Goal: Task Accomplishment & Management: Manage account settings

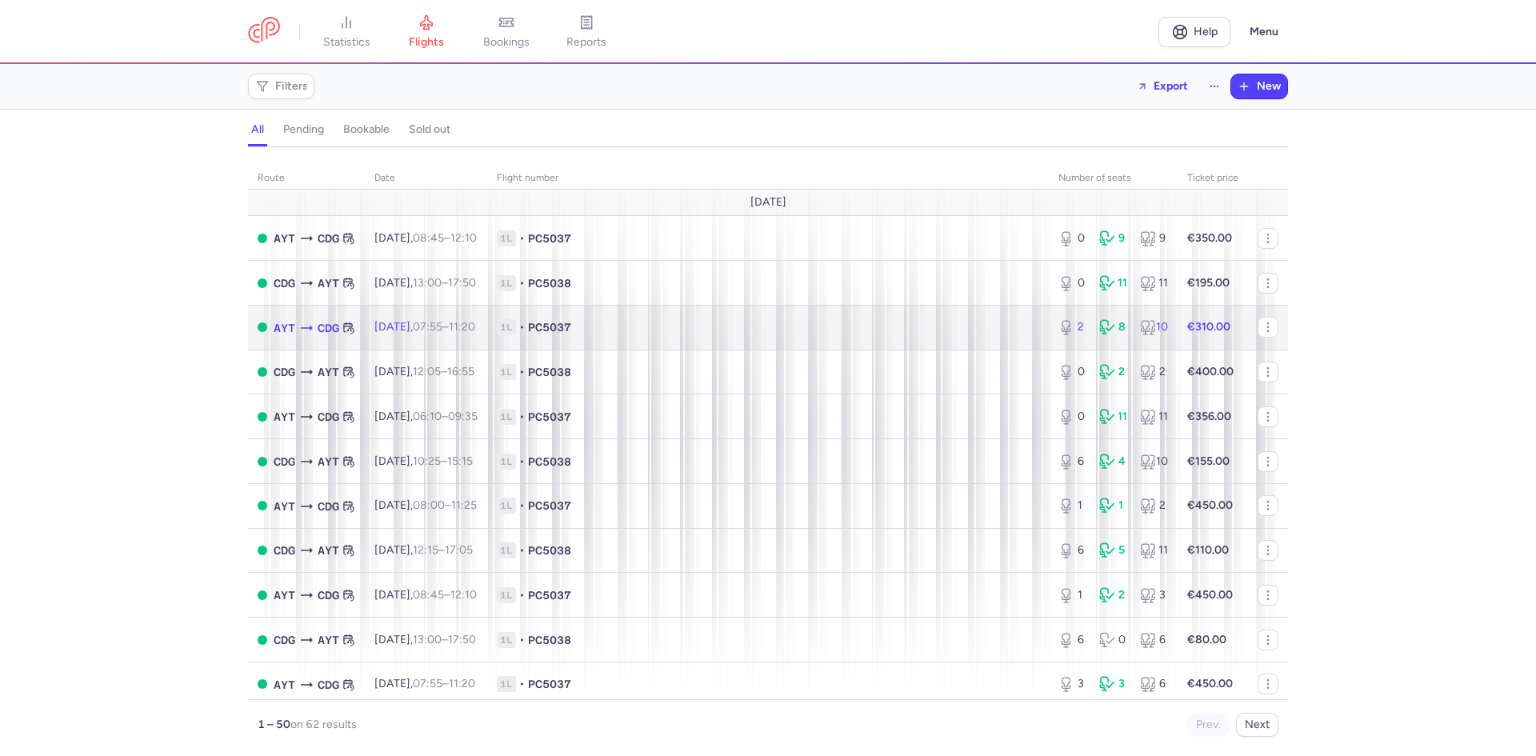
click at [738, 332] on span "1L • PC5037" at bounding box center [768, 327] width 542 height 16
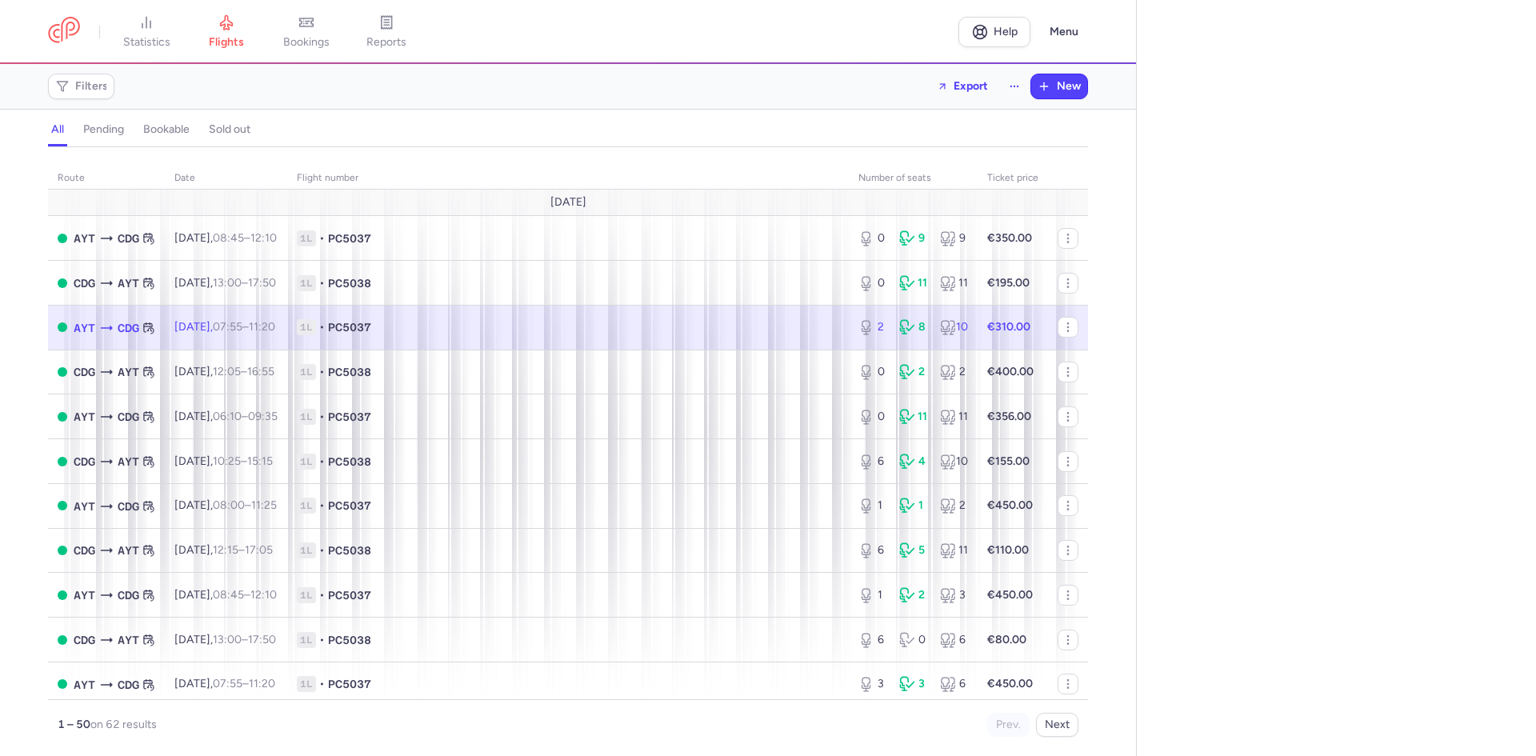
select select "hours"
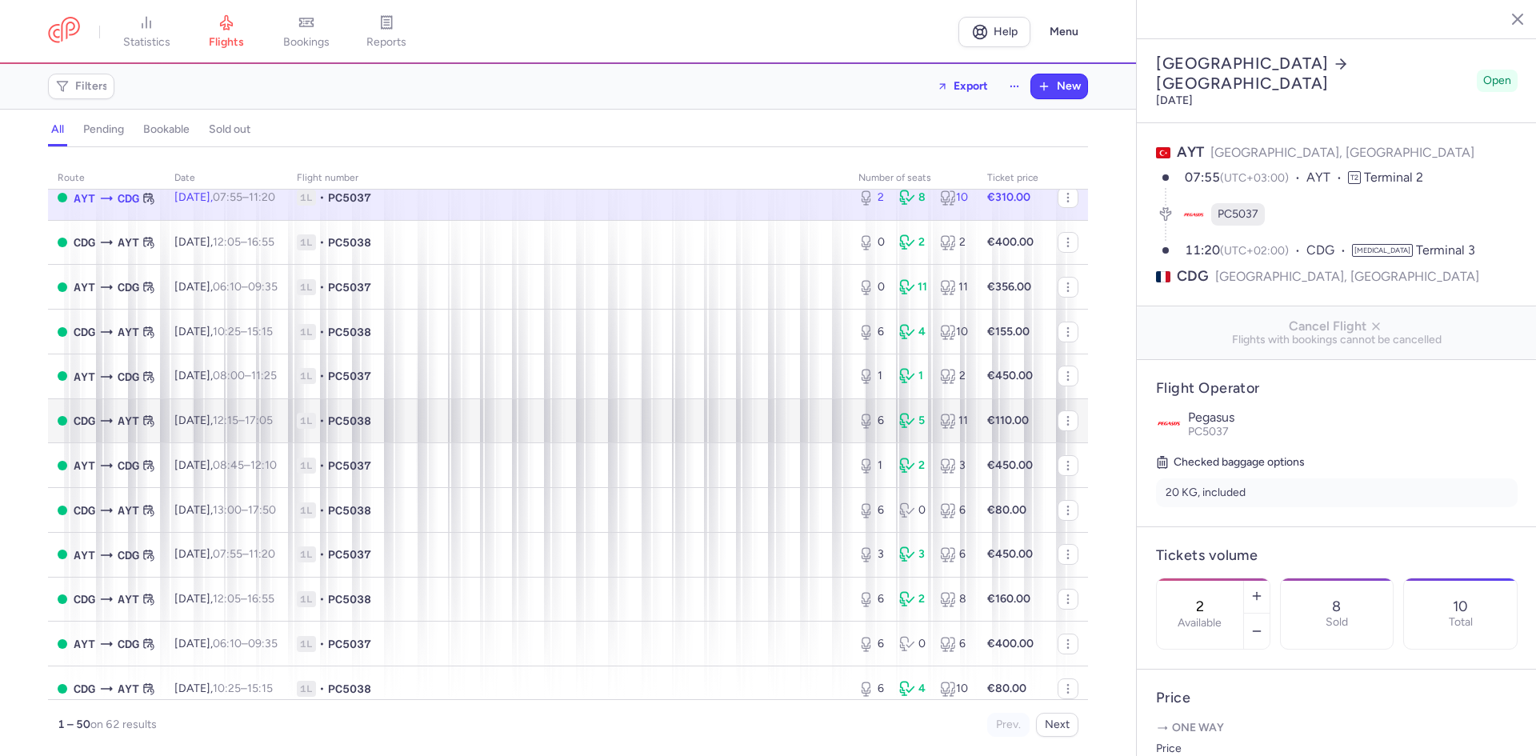
scroll to position [160, 0]
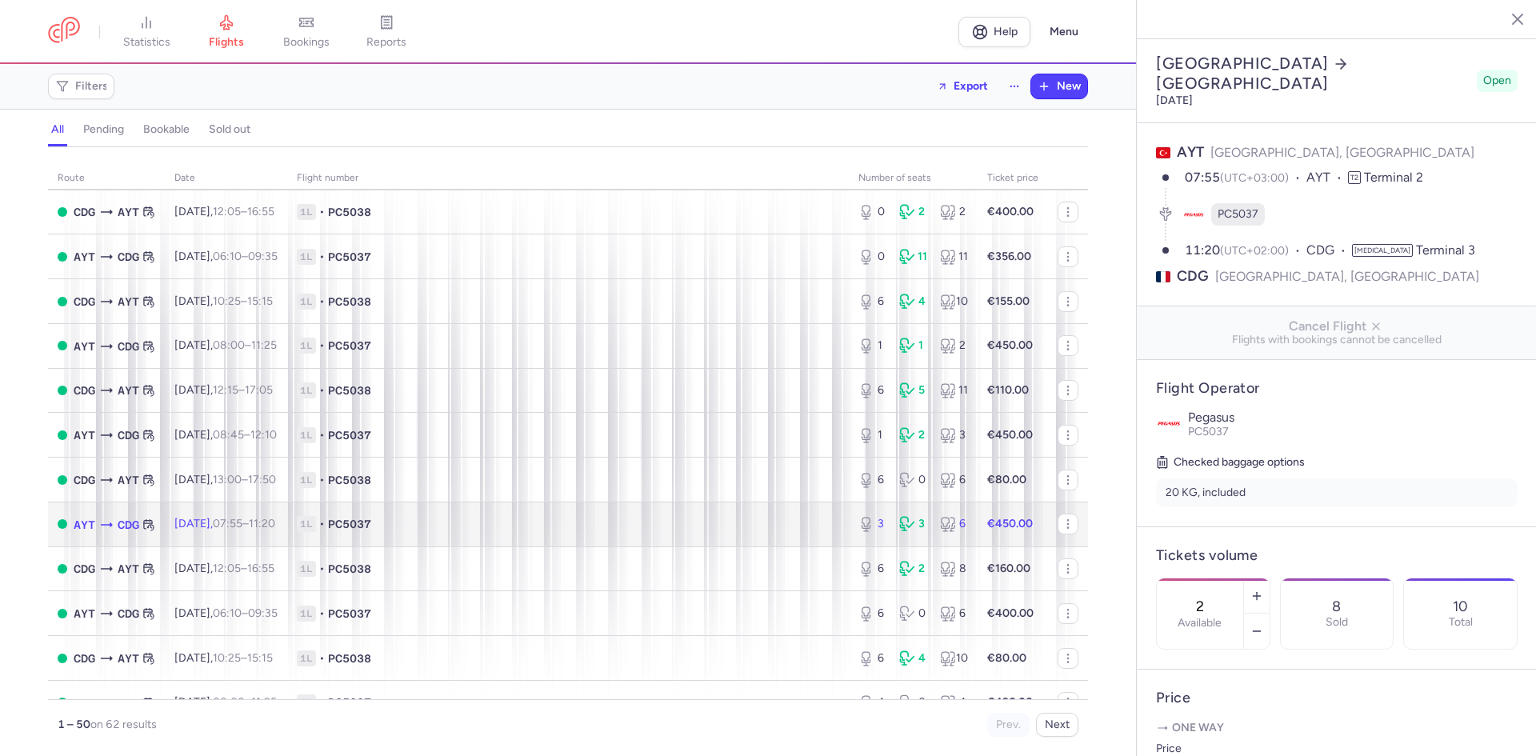
click at [462, 530] on span "1L • PC5037" at bounding box center [568, 524] width 542 height 16
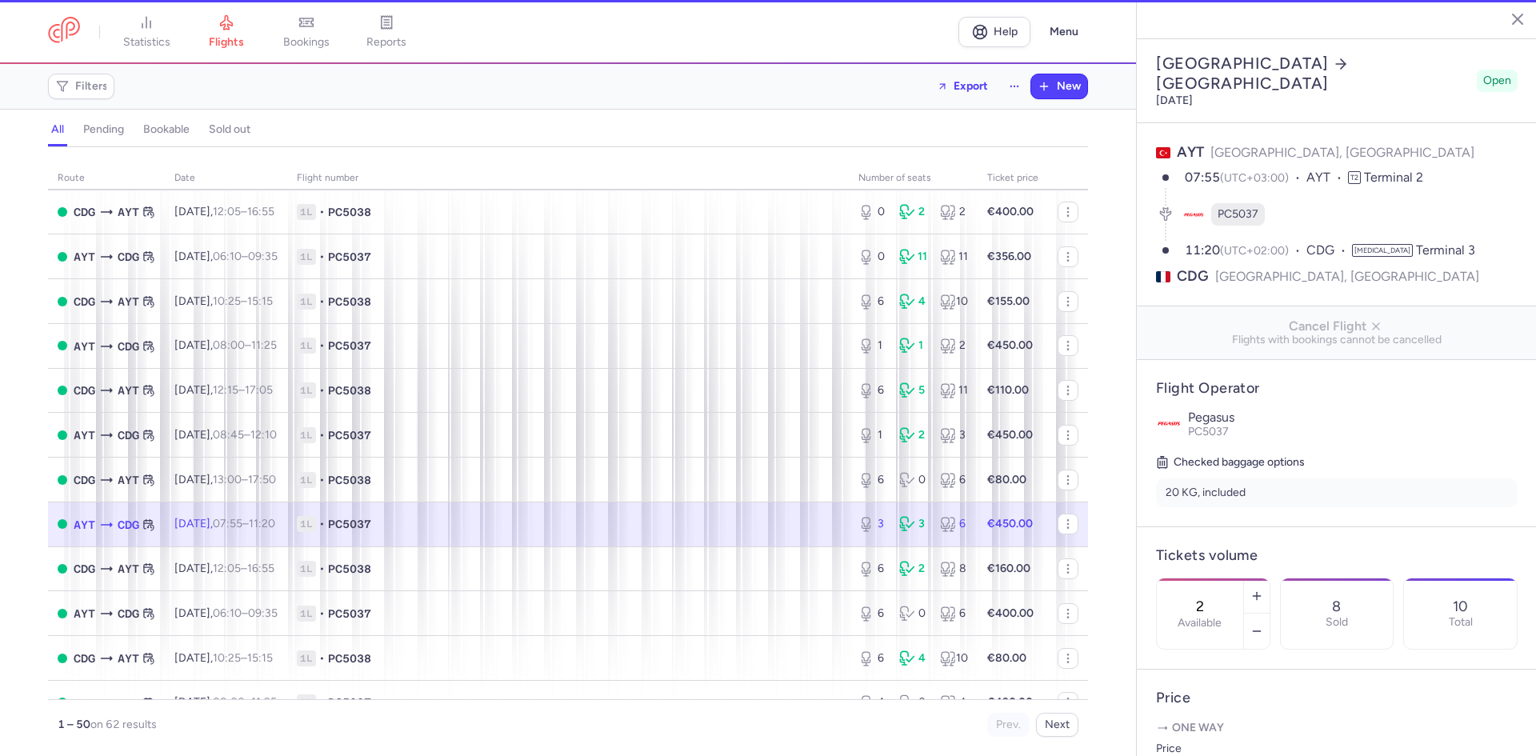
type input "3"
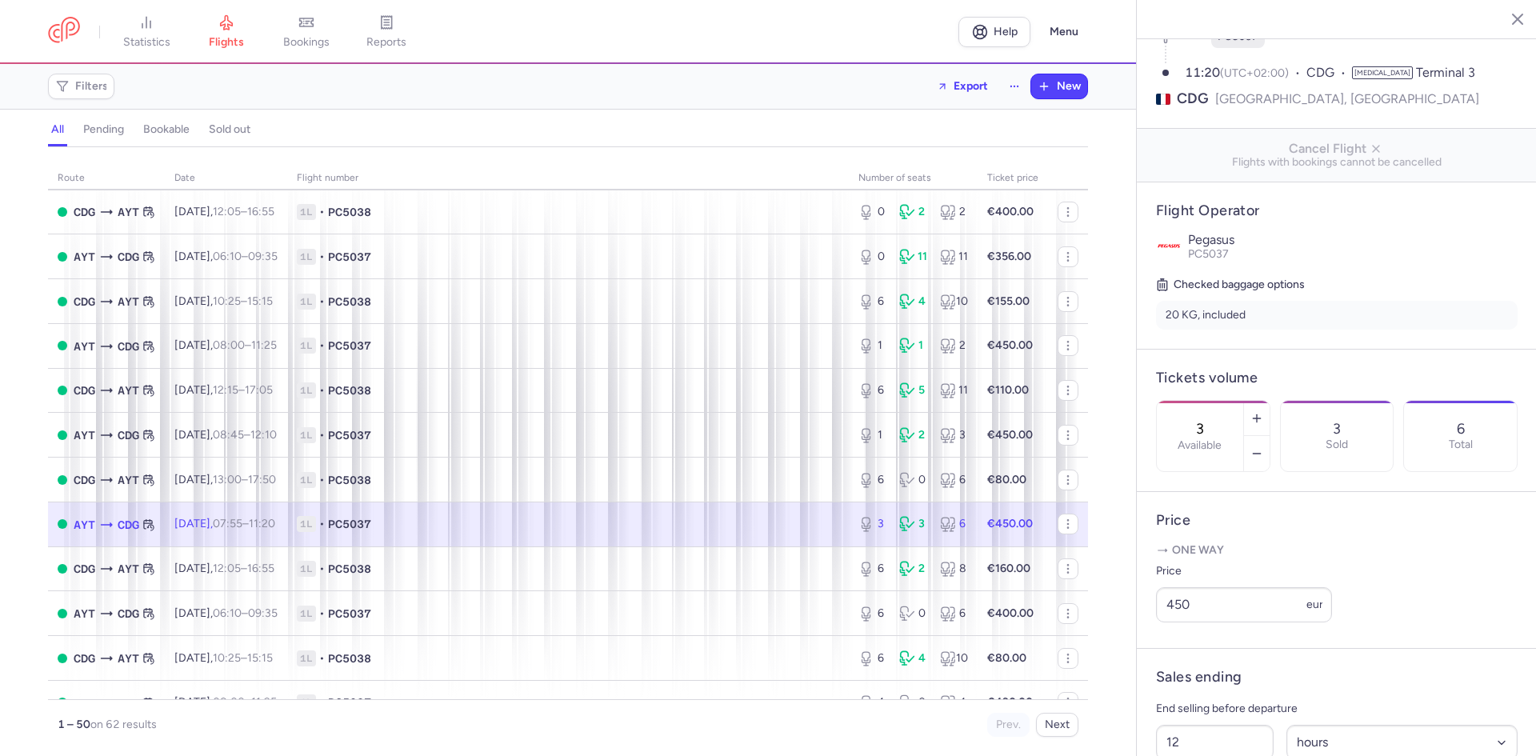
scroll to position [214, 0]
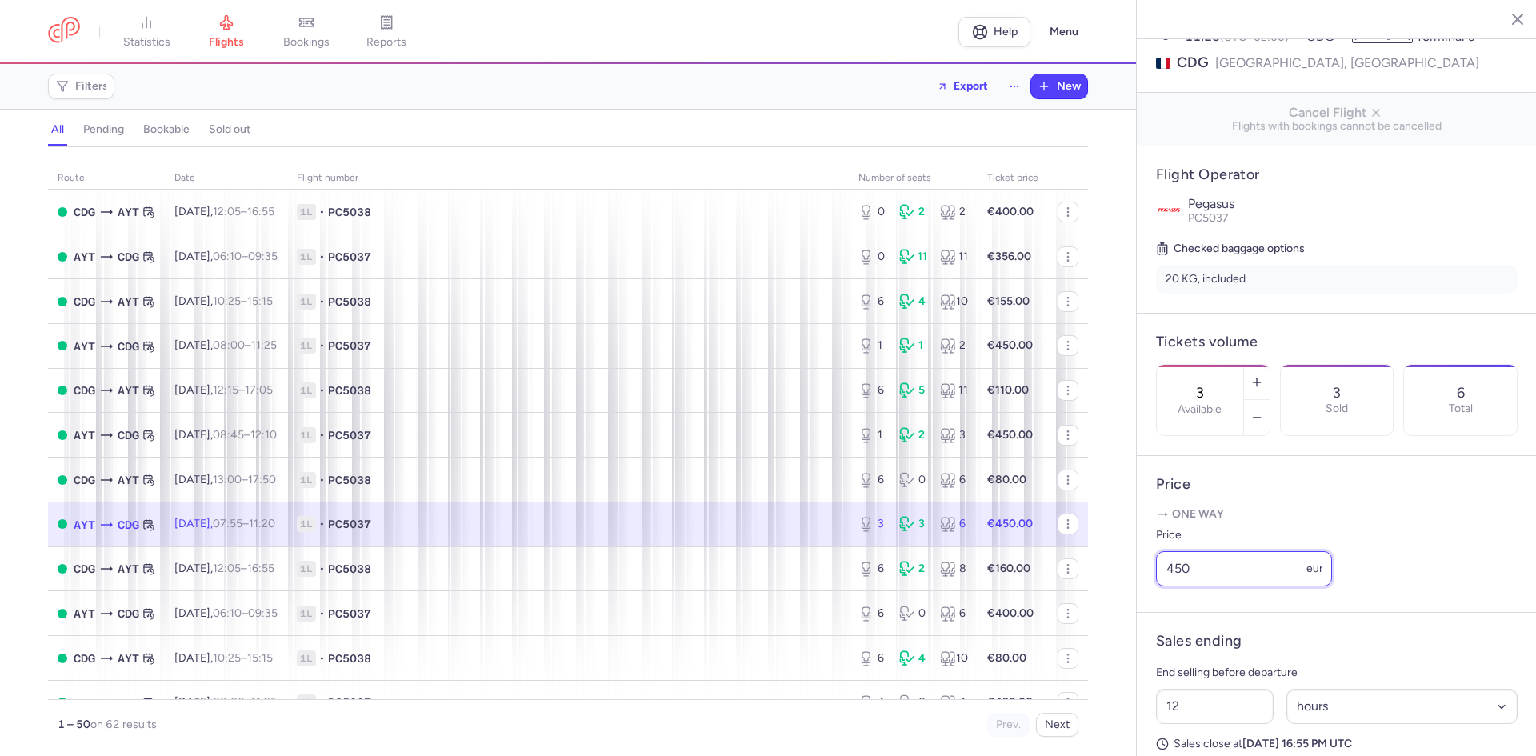
drag, startPoint x: 1181, startPoint y: 578, endPoint x: 1154, endPoint y: 577, distance: 27.2
click at [1154, 577] on article "Price One way Price 450 eur" at bounding box center [1337, 534] width 400 height 157
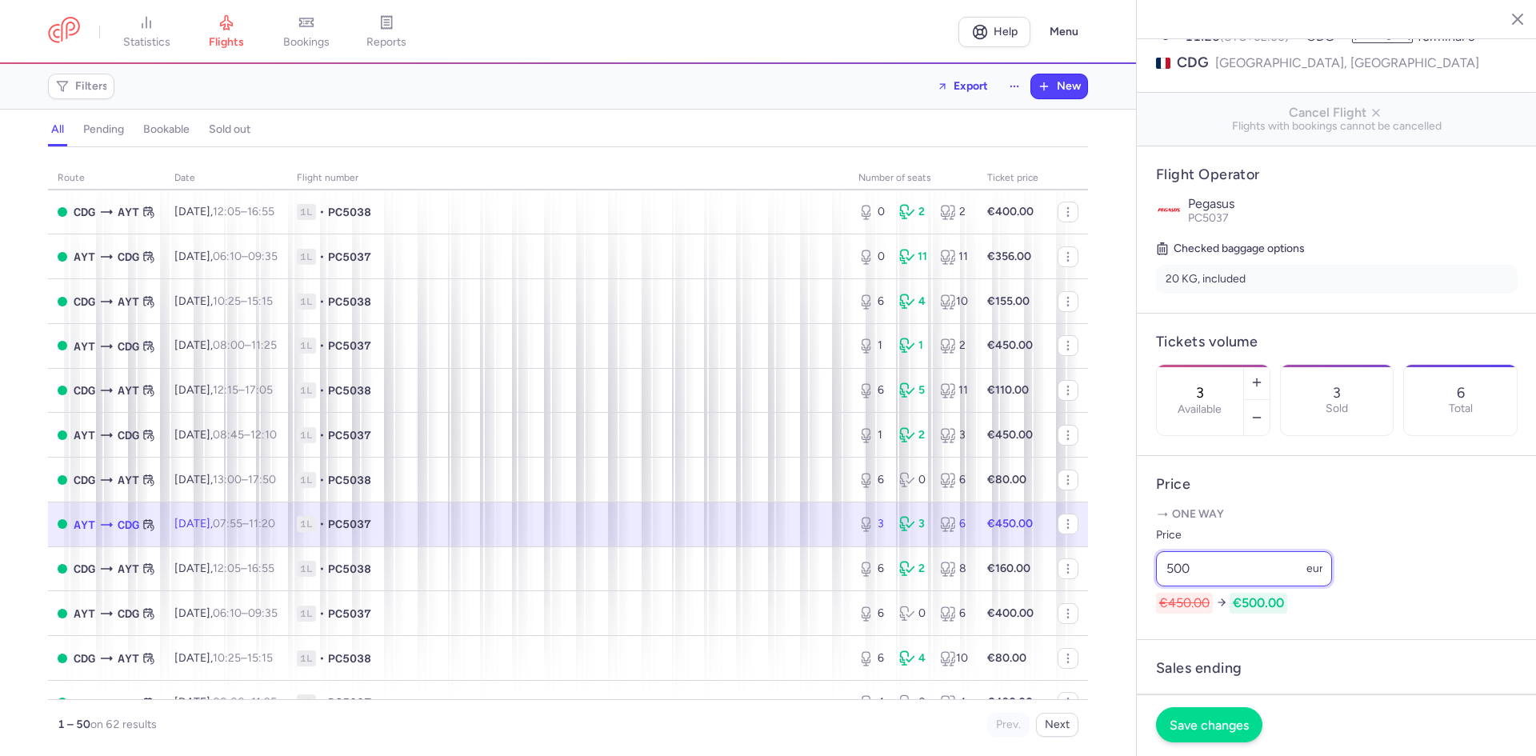
type input "500"
click at [1224, 729] on span "Save changes" at bounding box center [1209, 725] width 79 height 14
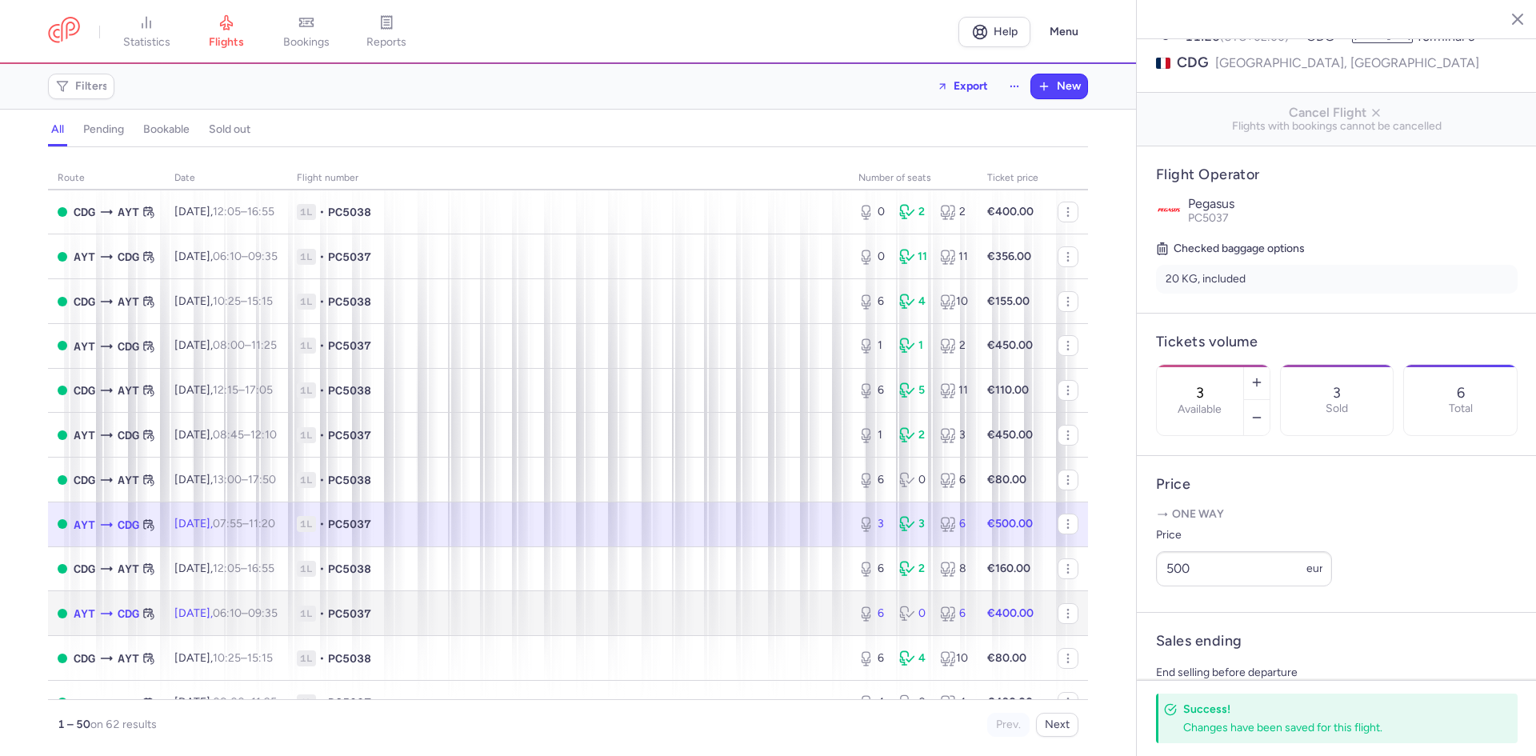
click at [444, 610] on span "1L • PC5037" at bounding box center [568, 614] width 542 height 16
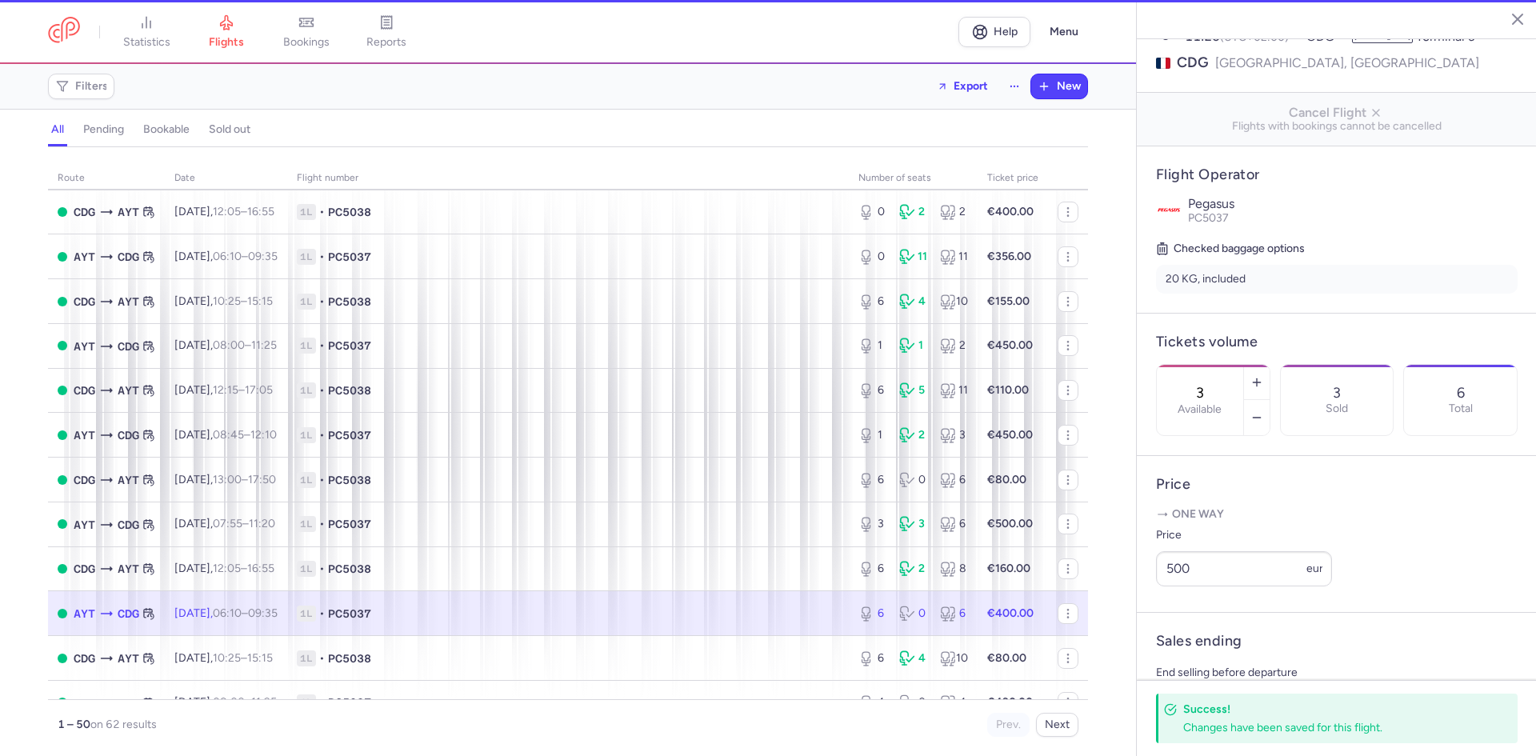
type input "6"
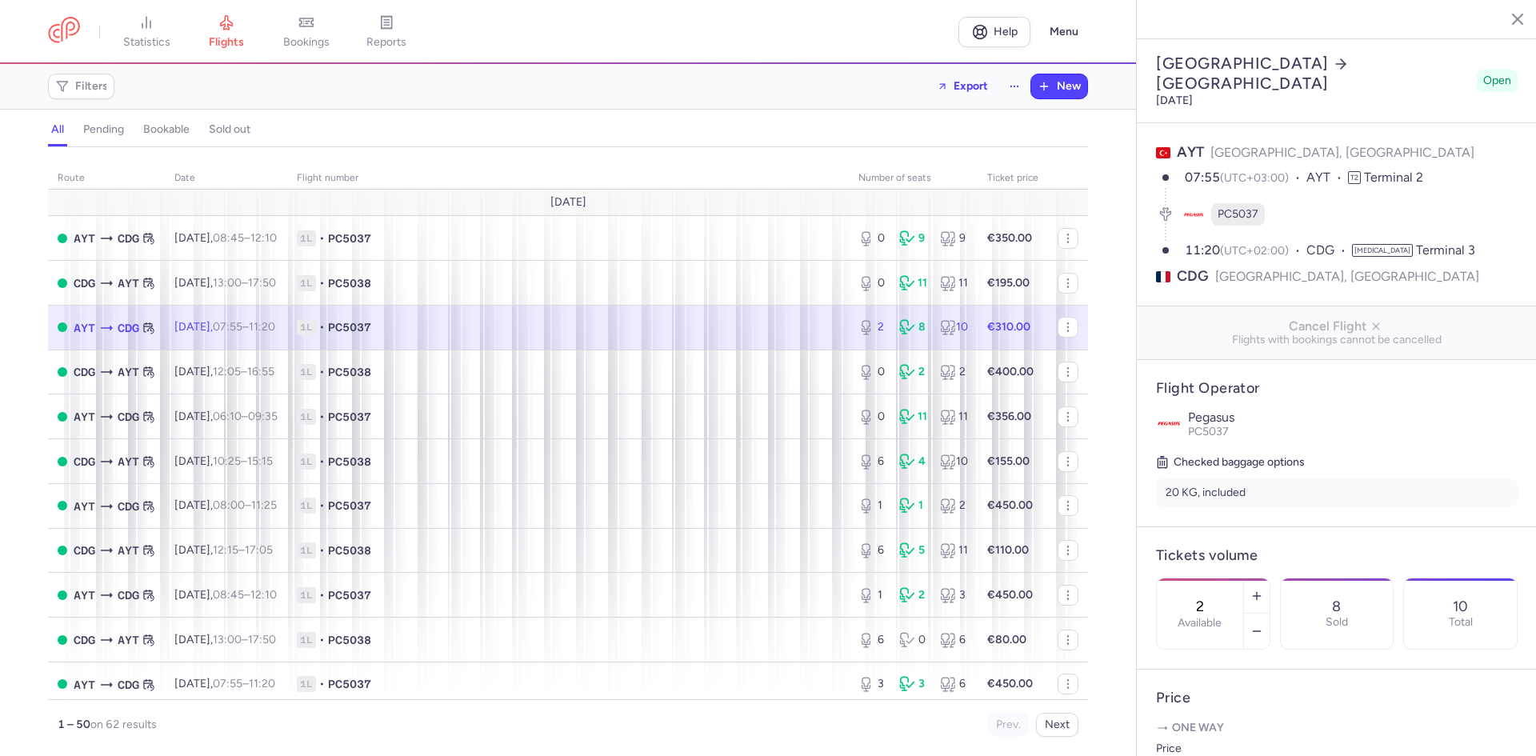
select select "hours"
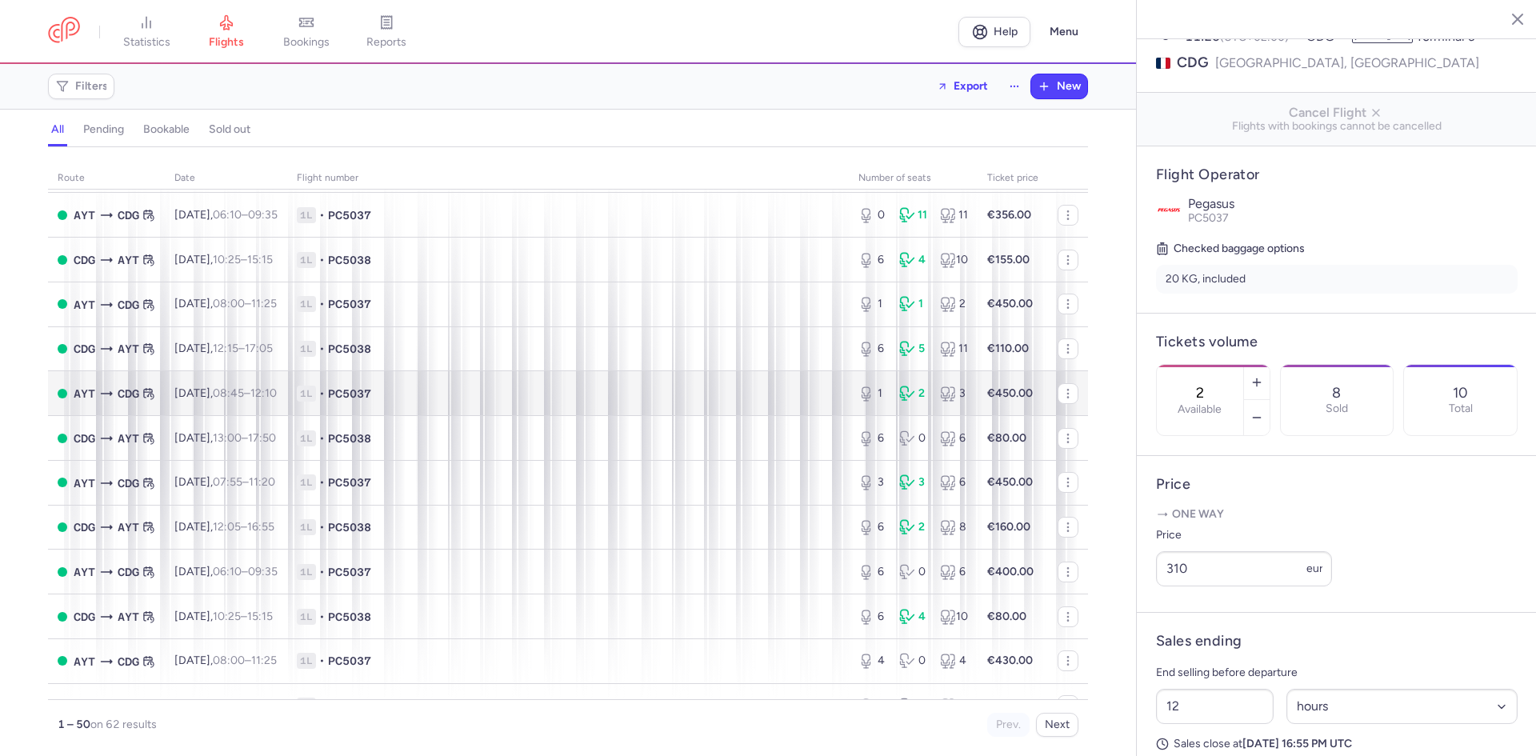
scroll to position [214, 0]
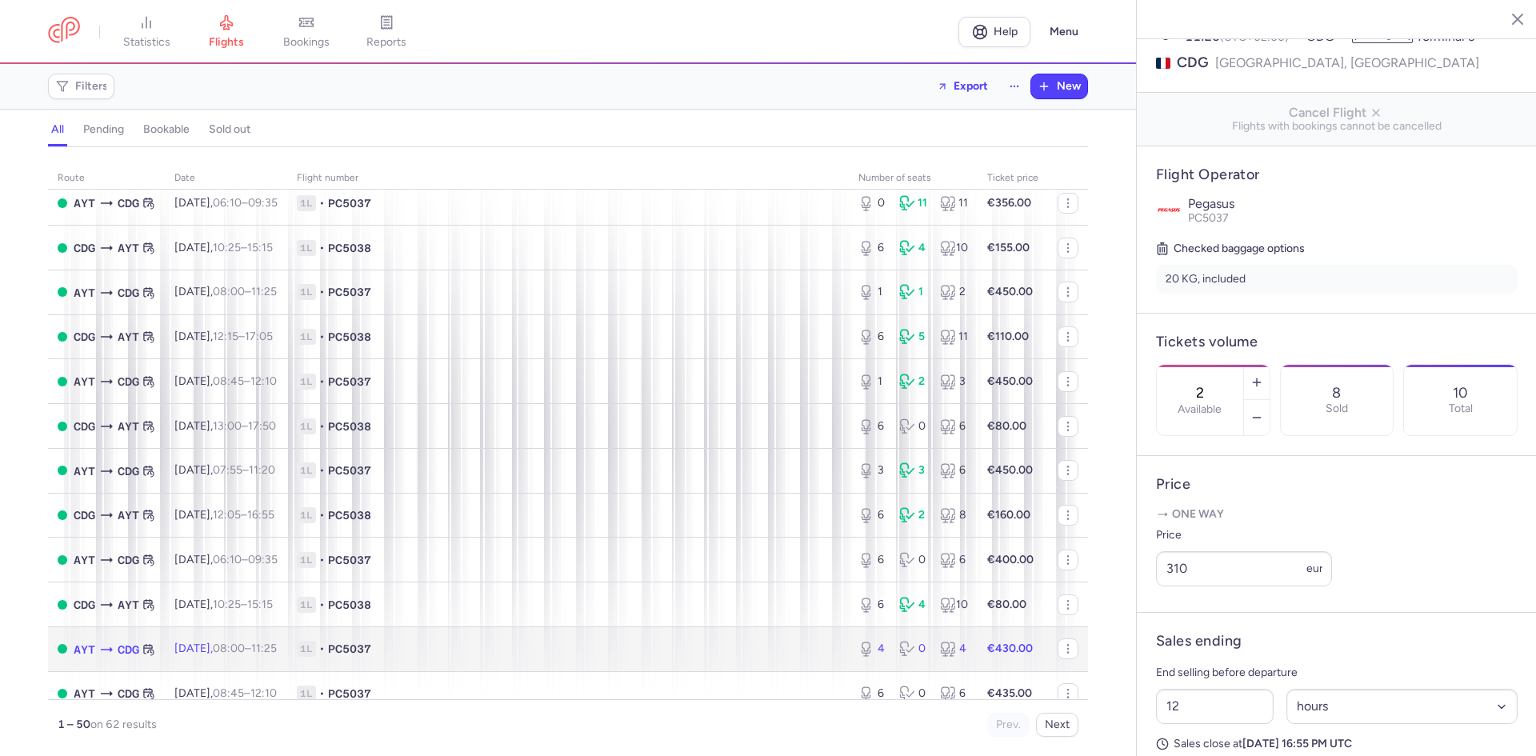
click at [287, 646] on td "Wed, 27 Aug, 08:00 – 11:25 +0" at bounding box center [226, 648] width 122 height 45
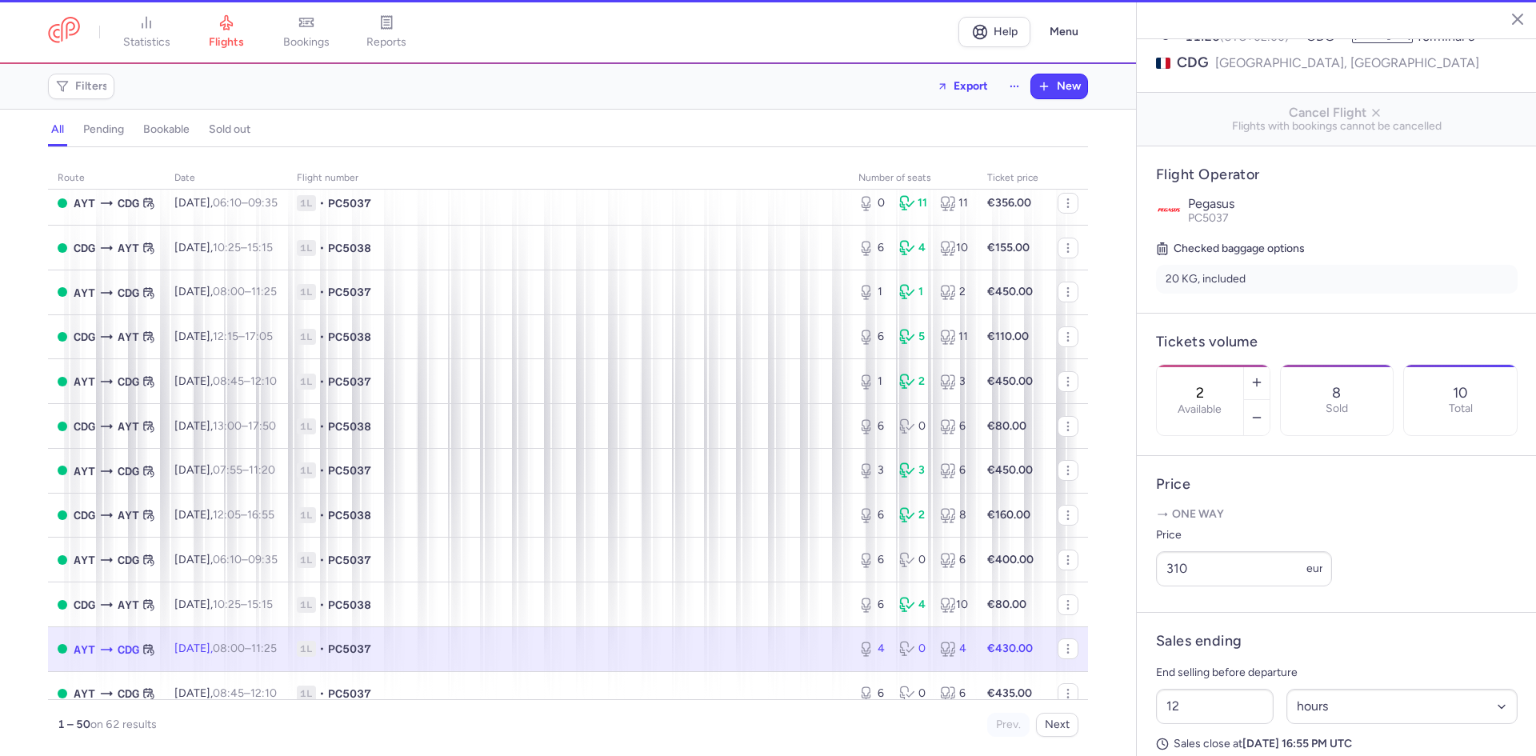
type input "4"
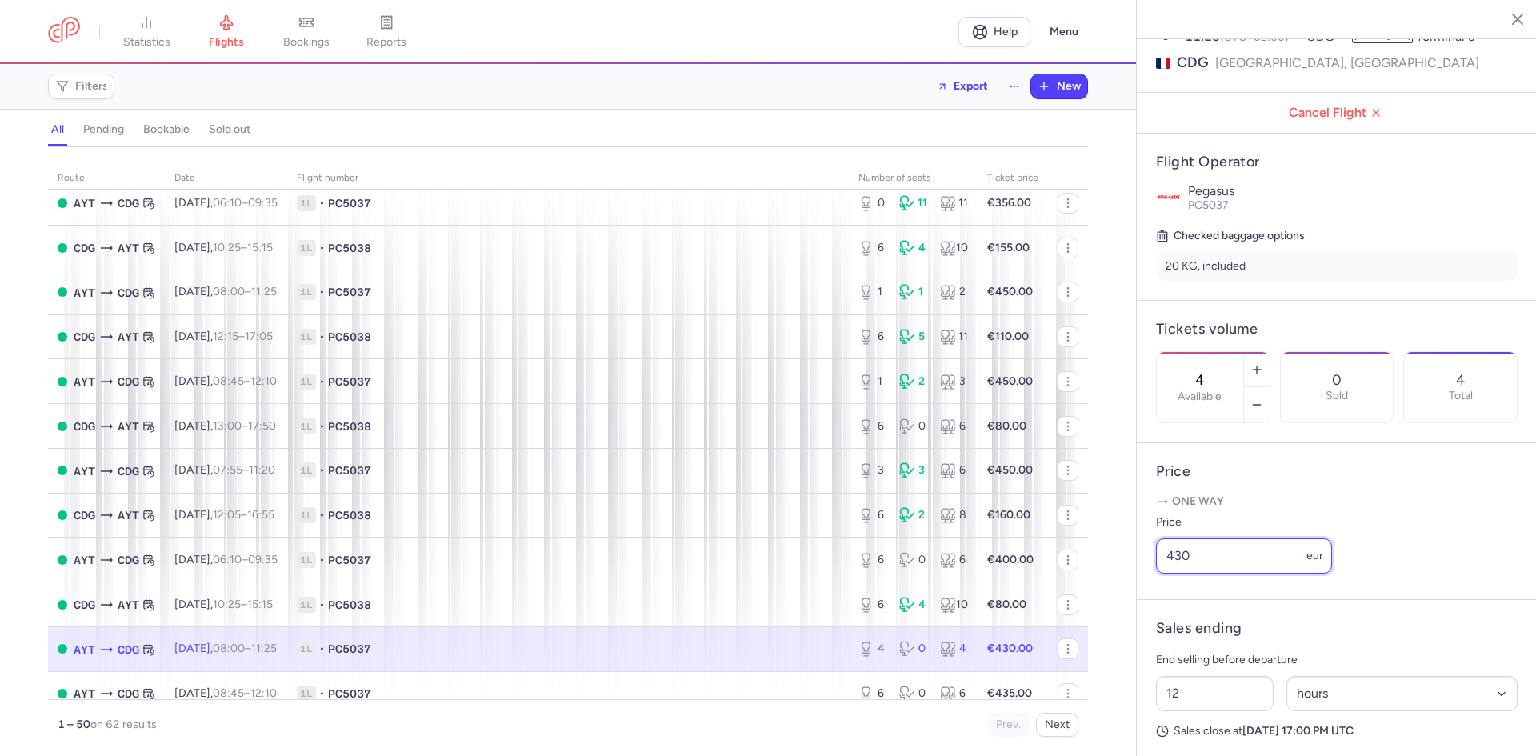
drag, startPoint x: 1218, startPoint y: 576, endPoint x: 1120, endPoint y: 569, distance: 98.7
click at [1134, 574] on div "statistics flights bookings reports Help Menu Filters Export New all pending bo…" at bounding box center [768, 378] width 1536 height 756
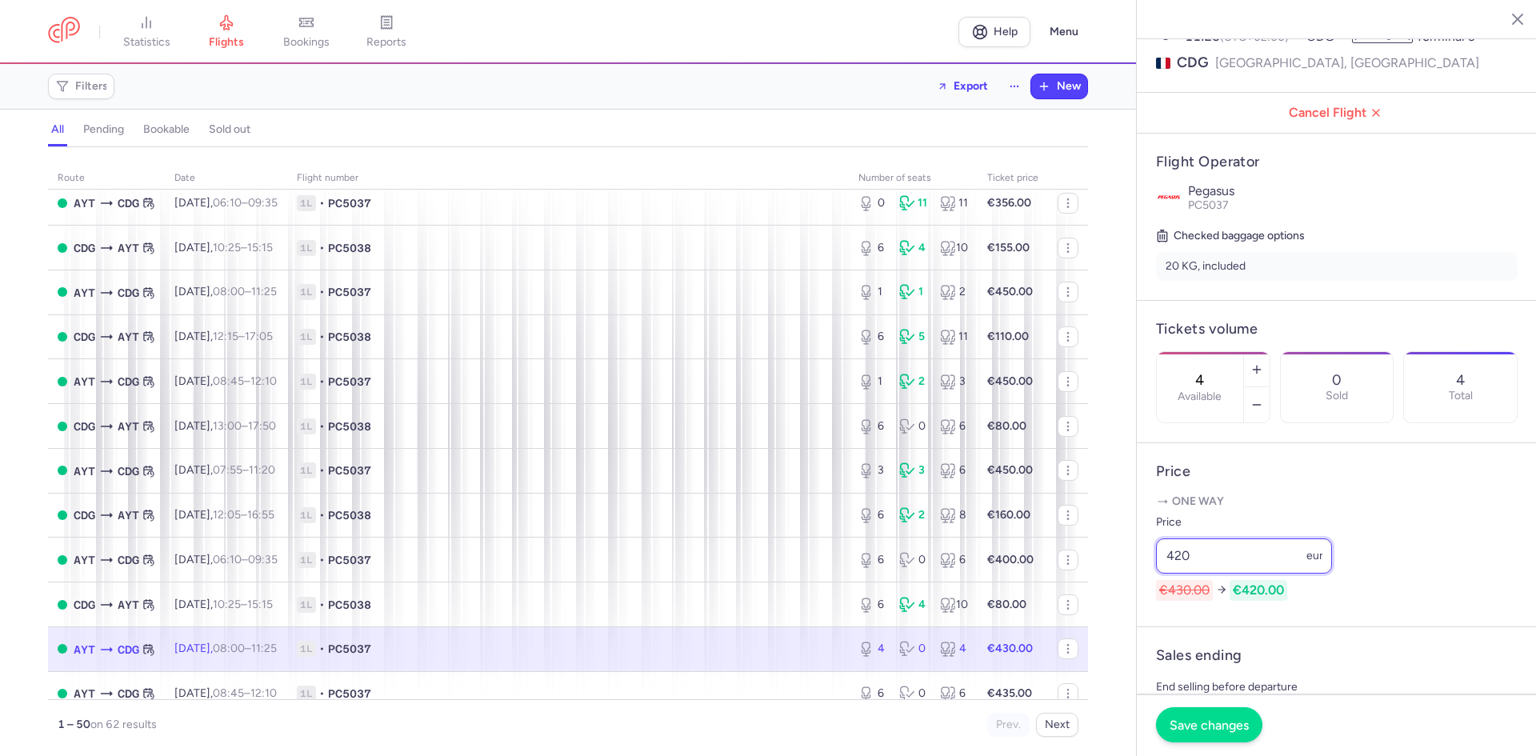
type input "420"
click at [1220, 735] on button "Save changes" at bounding box center [1209, 724] width 106 height 35
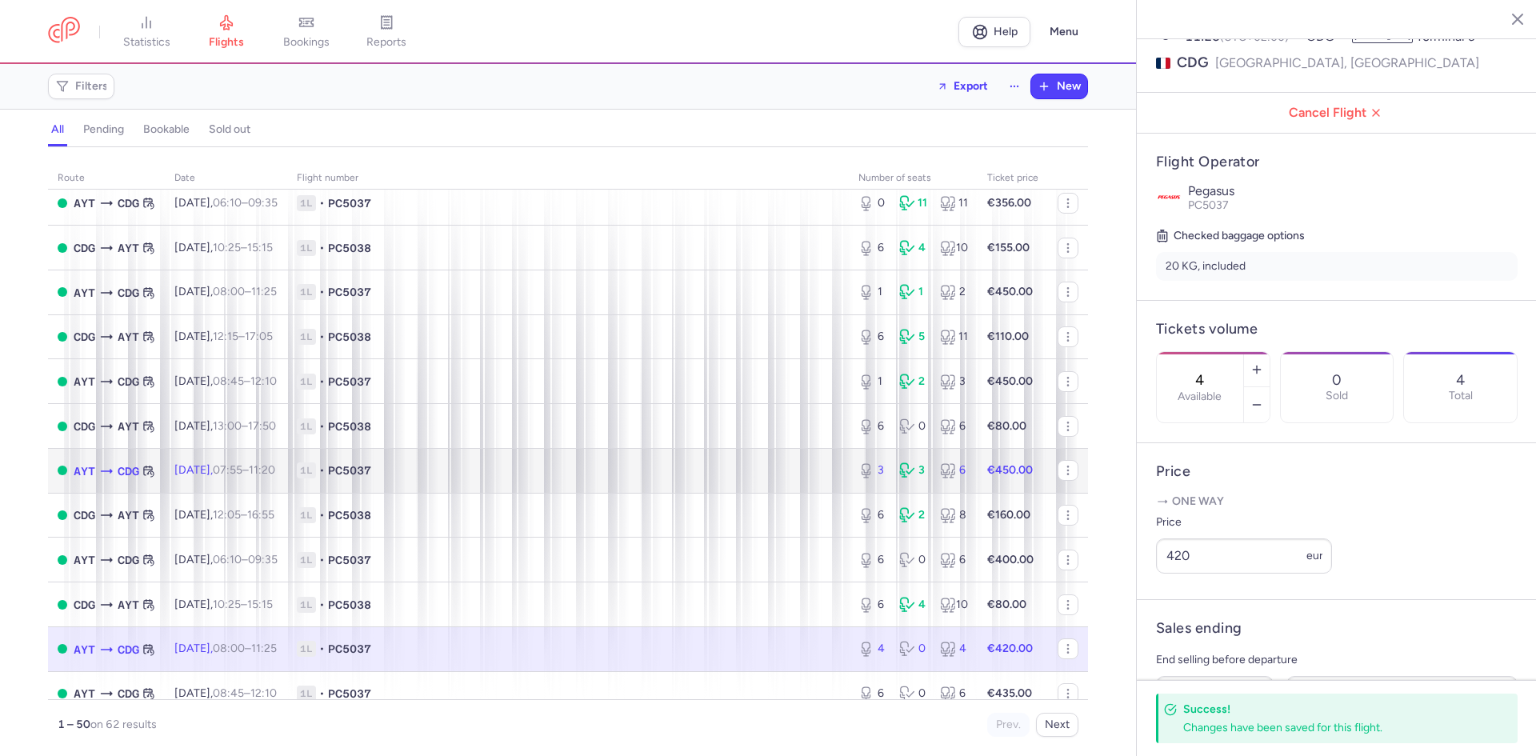
click at [458, 482] on td "1L • PC5037" at bounding box center [568, 470] width 562 height 45
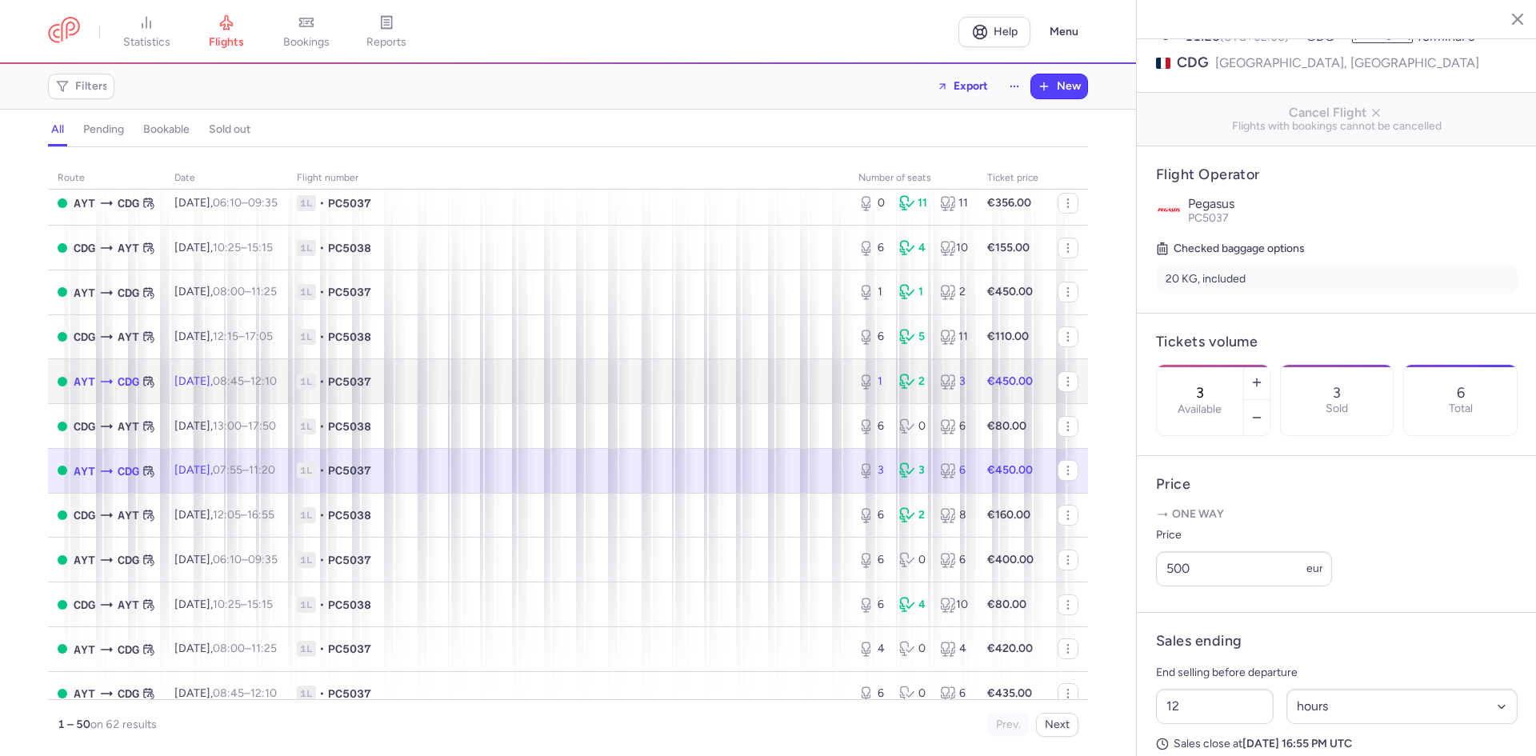
click at [638, 369] on td "1L • PC5037" at bounding box center [568, 381] width 562 height 45
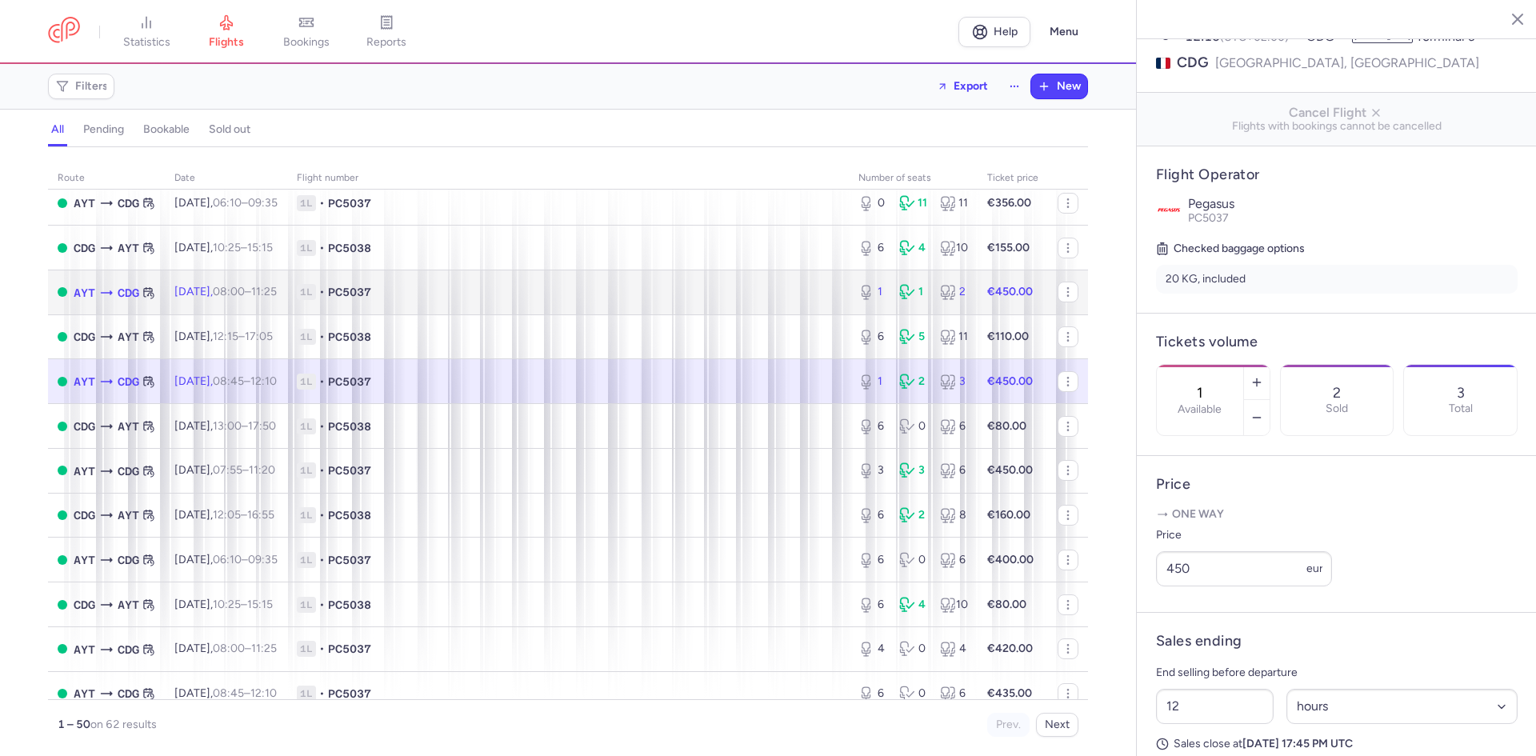
click at [618, 274] on td "1L • PC5037" at bounding box center [568, 292] width 562 height 45
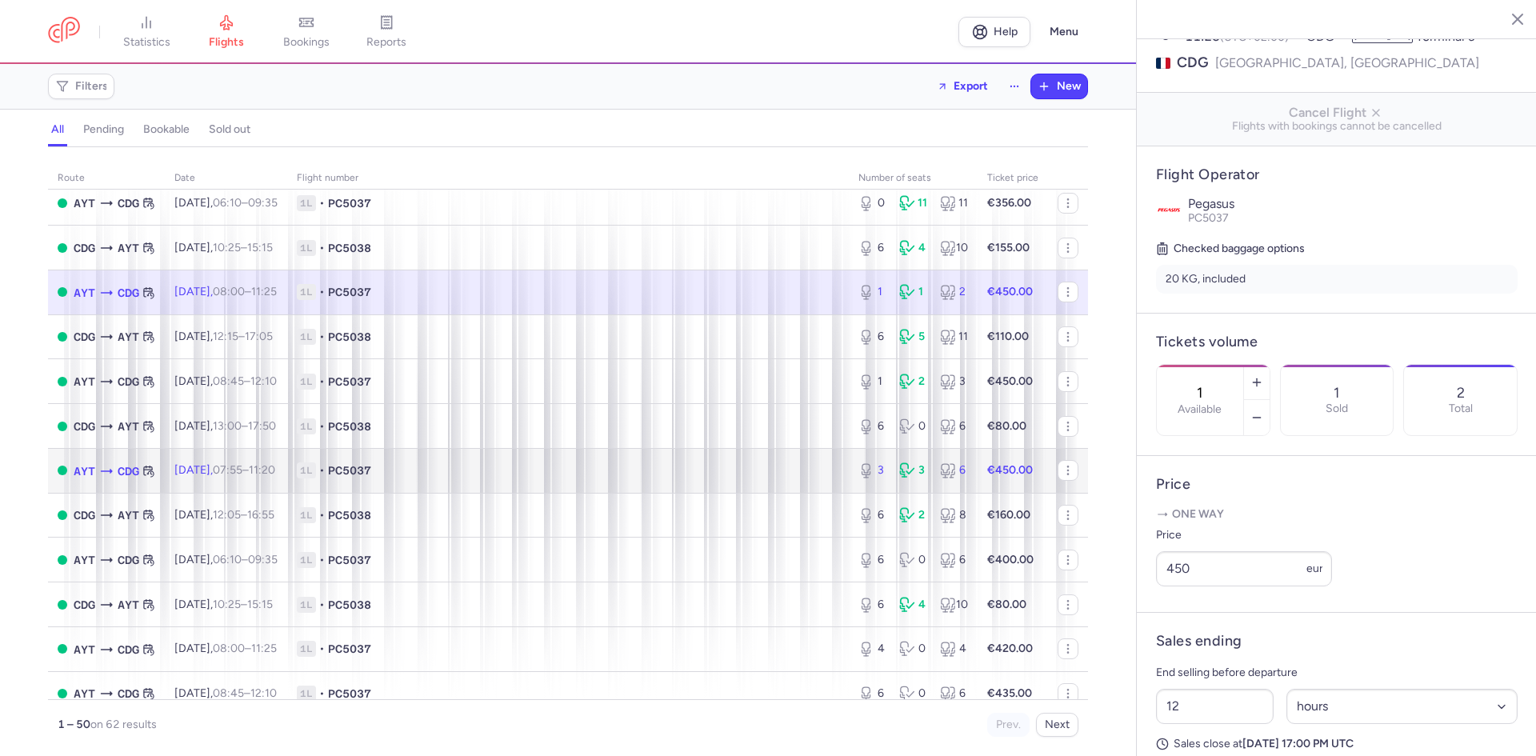
click at [510, 490] on td "1L • PC5037" at bounding box center [568, 470] width 562 height 45
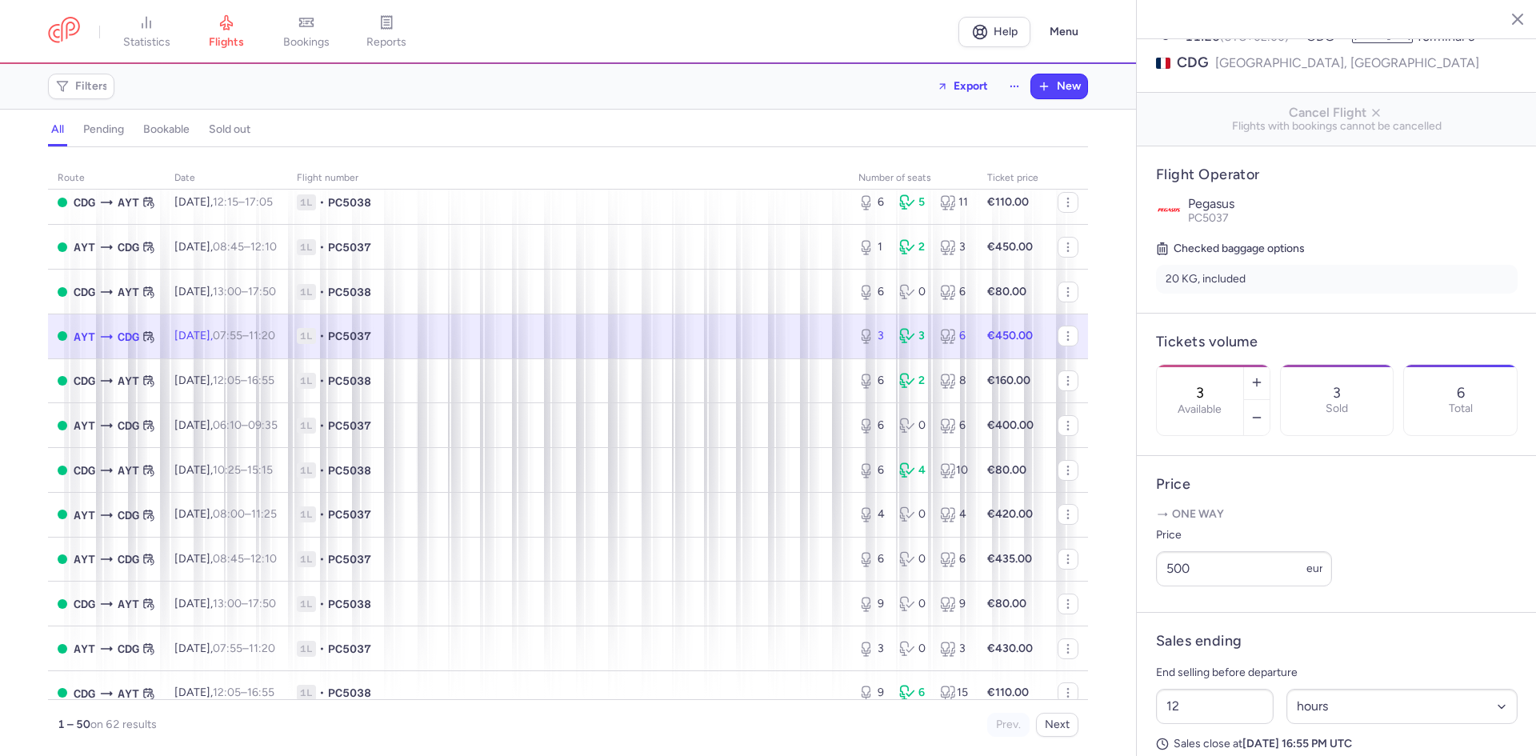
scroll to position [374, 0]
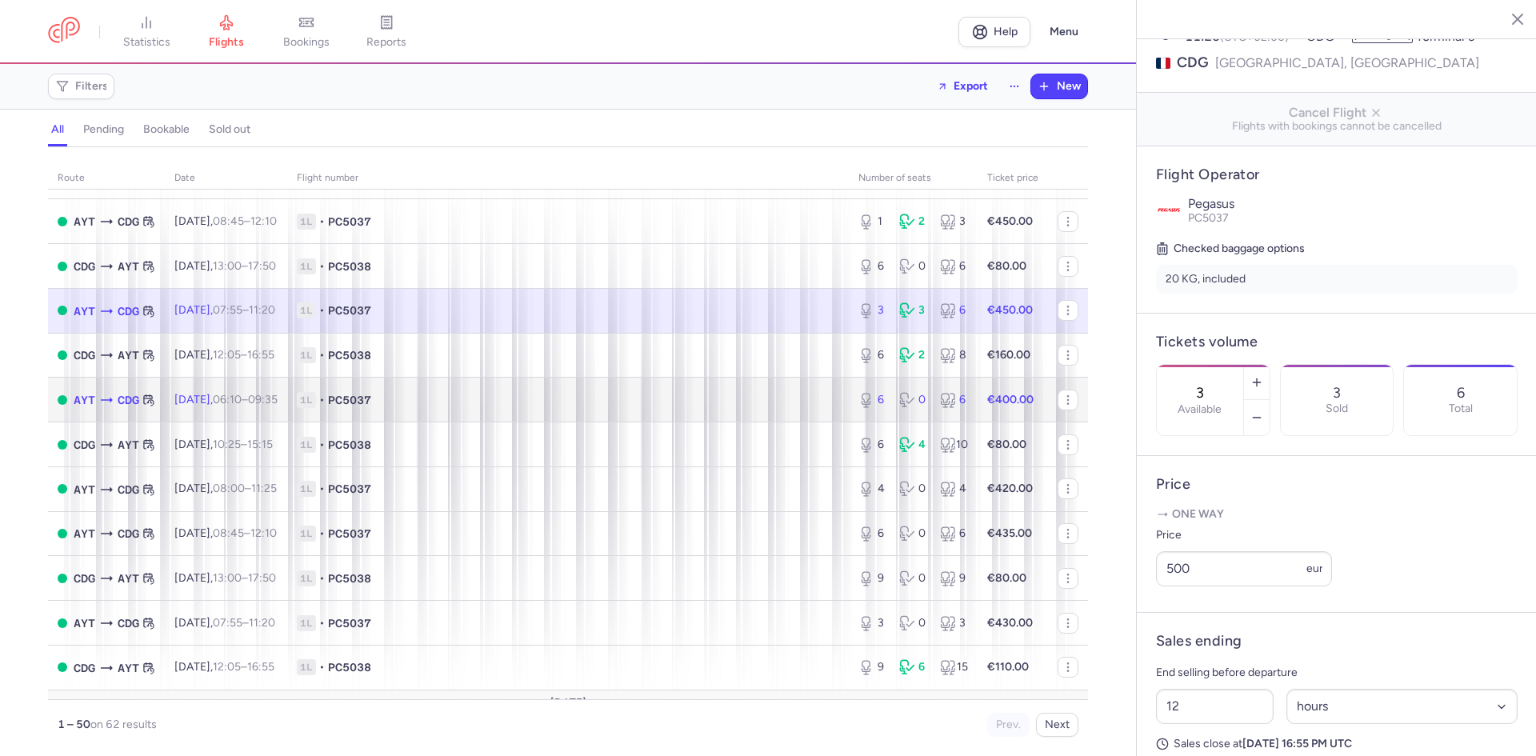
click at [500, 413] on td "1L • PC5037" at bounding box center [568, 400] width 562 height 45
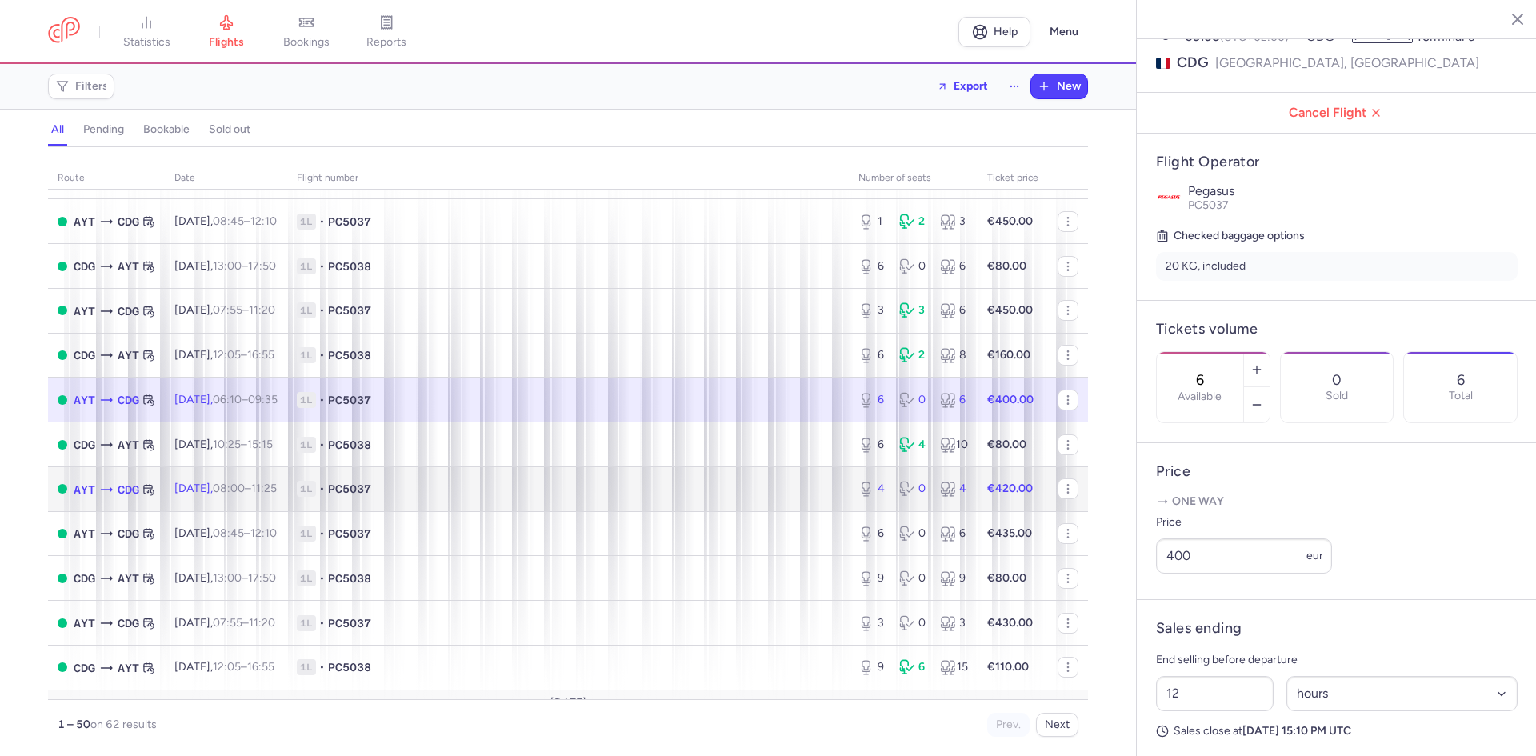
click at [543, 507] on td "1L • PC5037" at bounding box center [568, 488] width 562 height 45
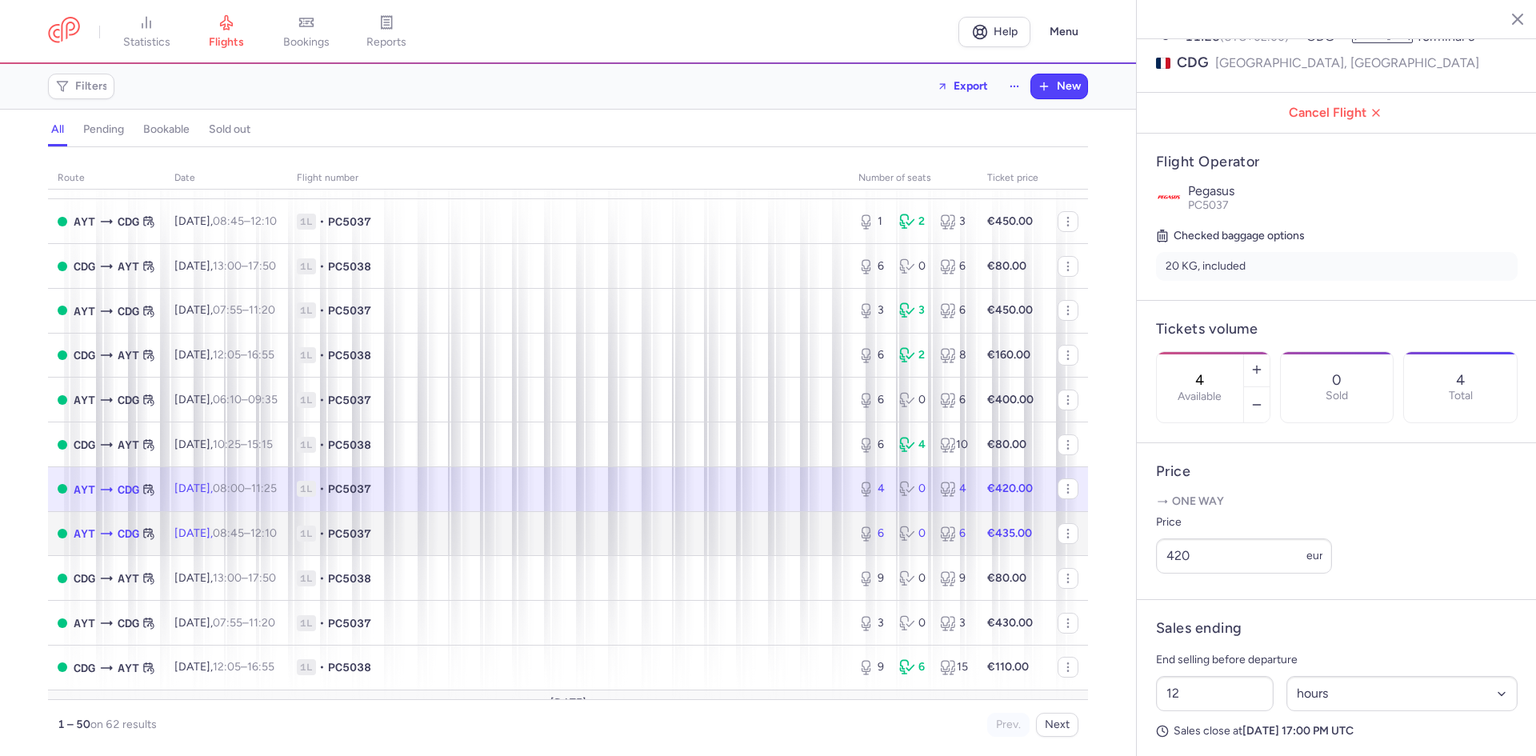
click at [652, 538] on span "1L • PC5037" at bounding box center [568, 534] width 542 height 16
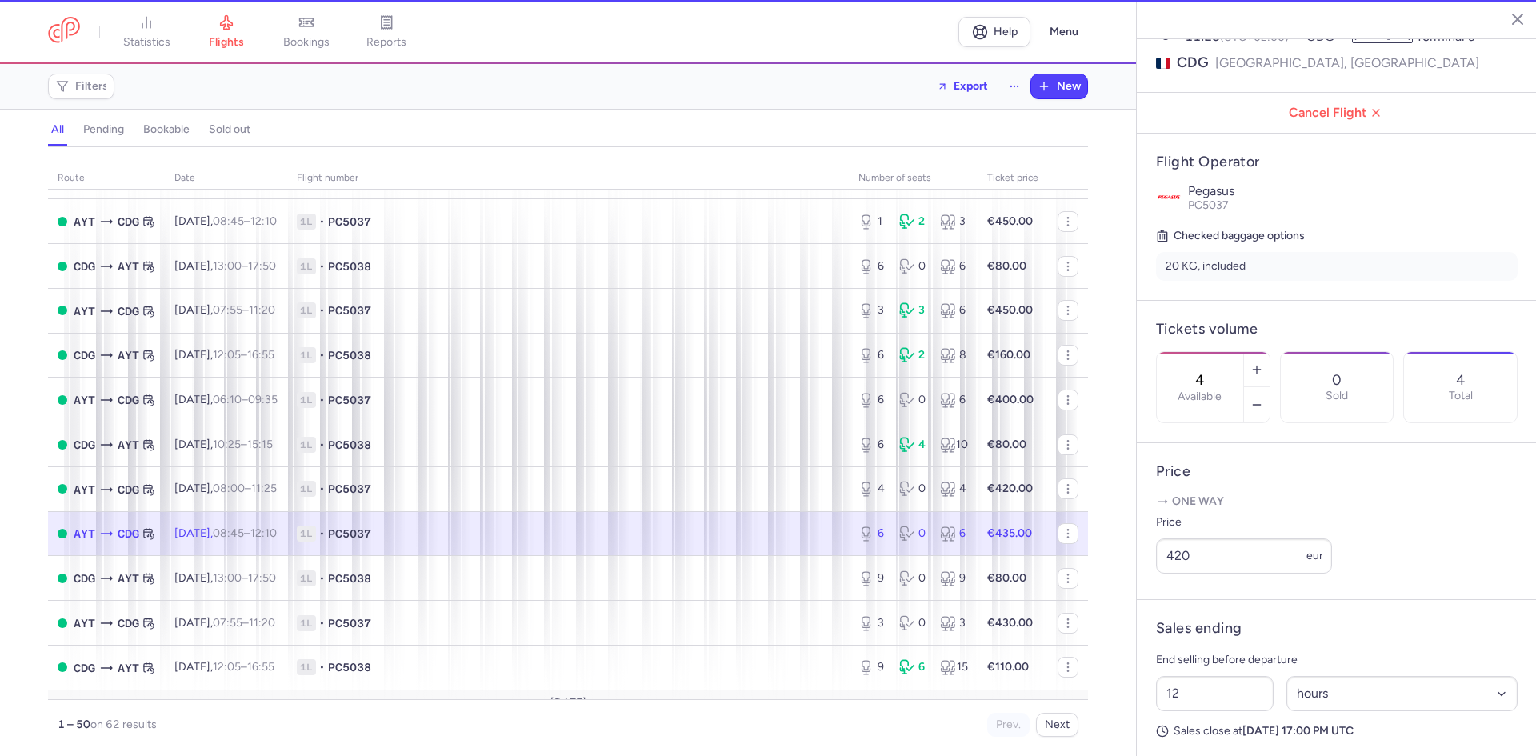
type input "6"
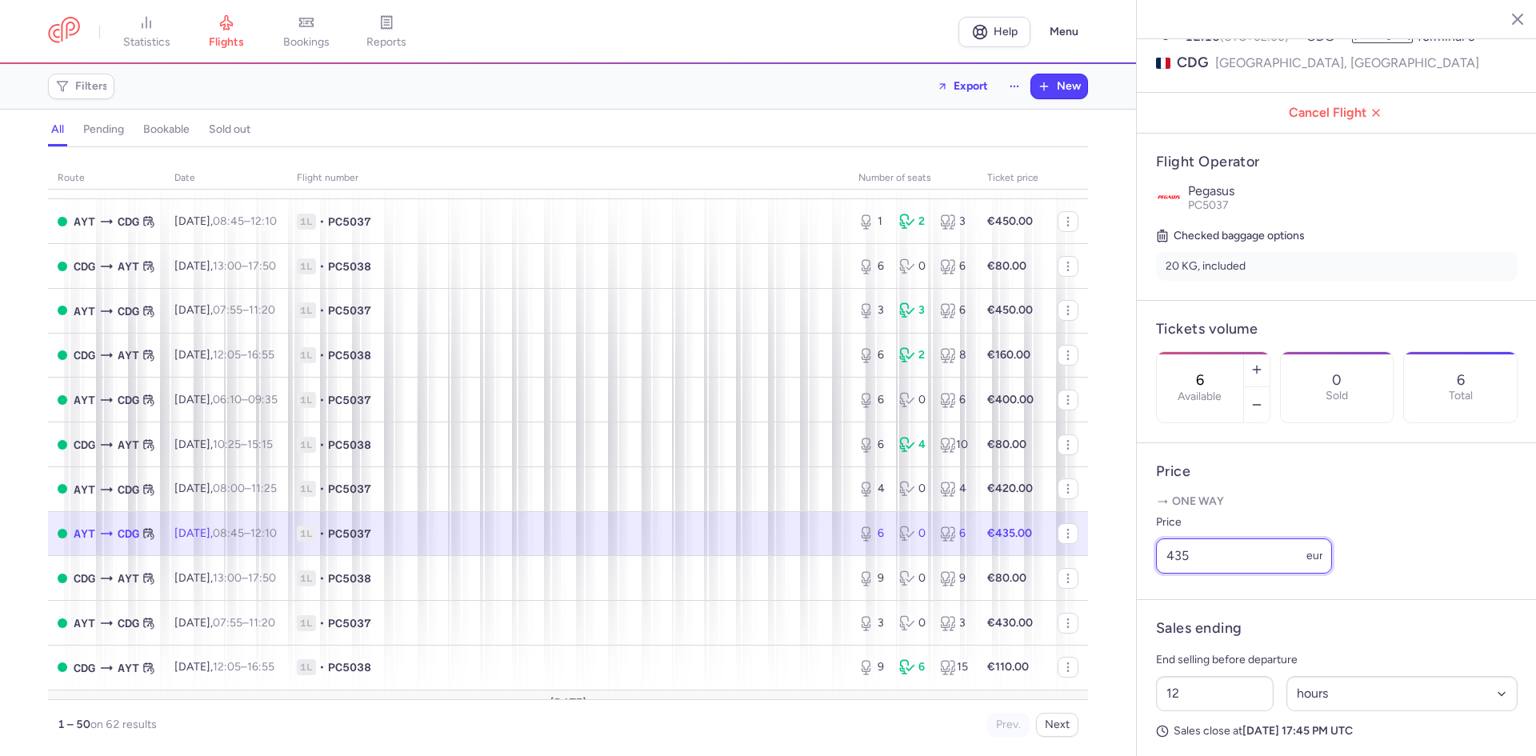
drag, startPoint x: 1231, startPoint y: 574, endPoint x: 1151, endPoint y: 568, distance: 80.2
click at [1151, 568] on article "Price One way Price 435 eur" at bounding box center [1337, 521] width 400 height 157
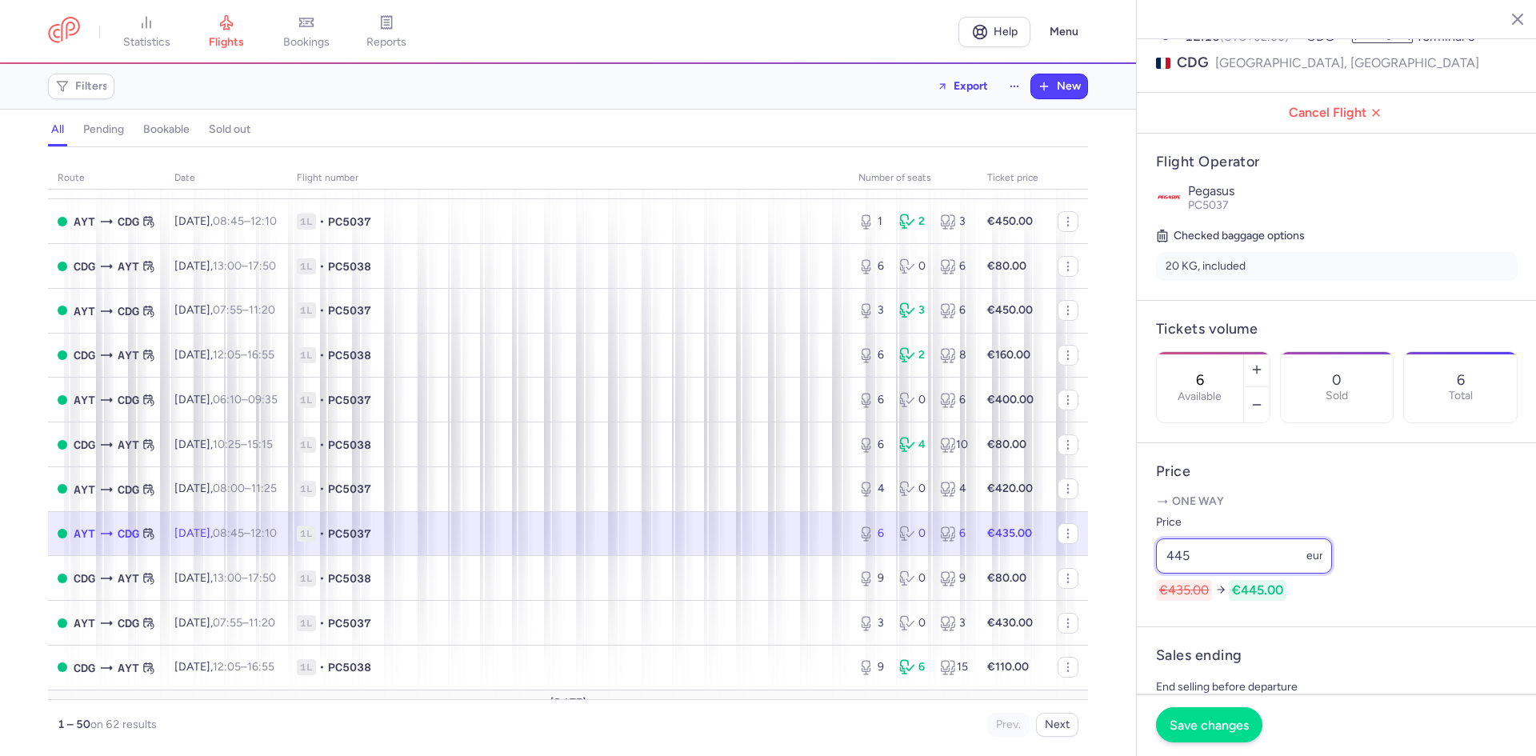
type input "445"
click at [1208, 723] on span "Save changes" at bounding box center [1209, 725] width 79 height 14
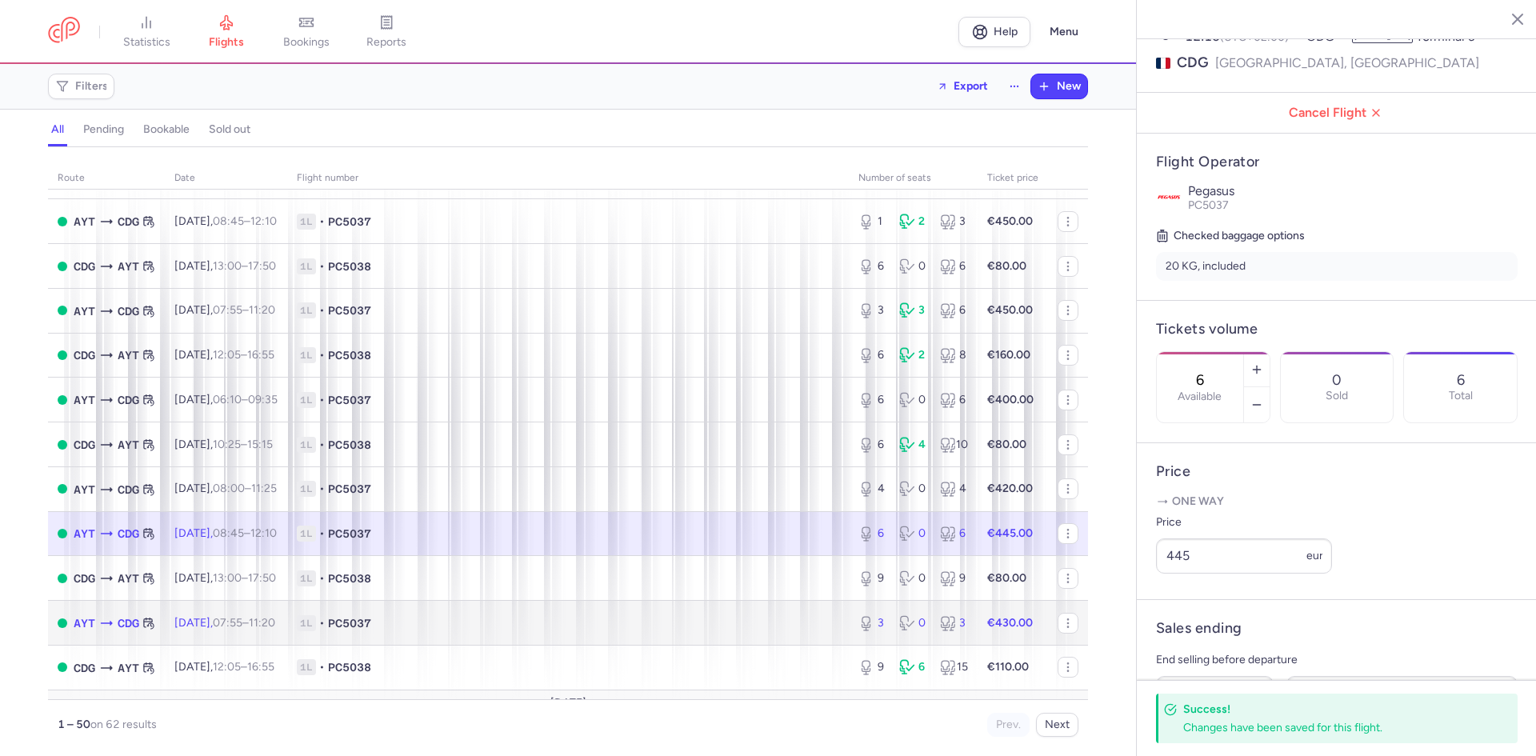
click at [404, 632] on td "1L • PC5037" at bounding box center [568, 623] width 562 height 45
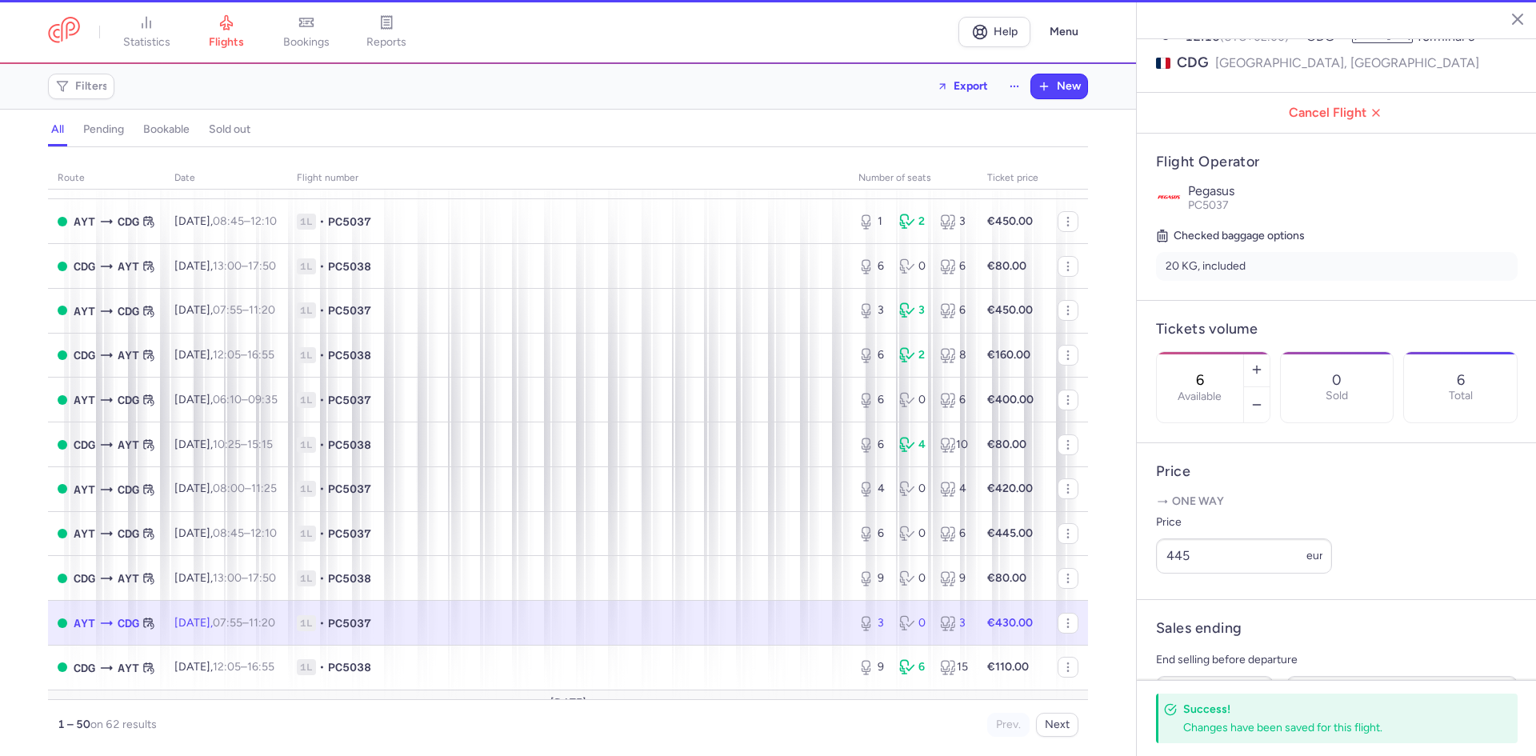
type input "3"
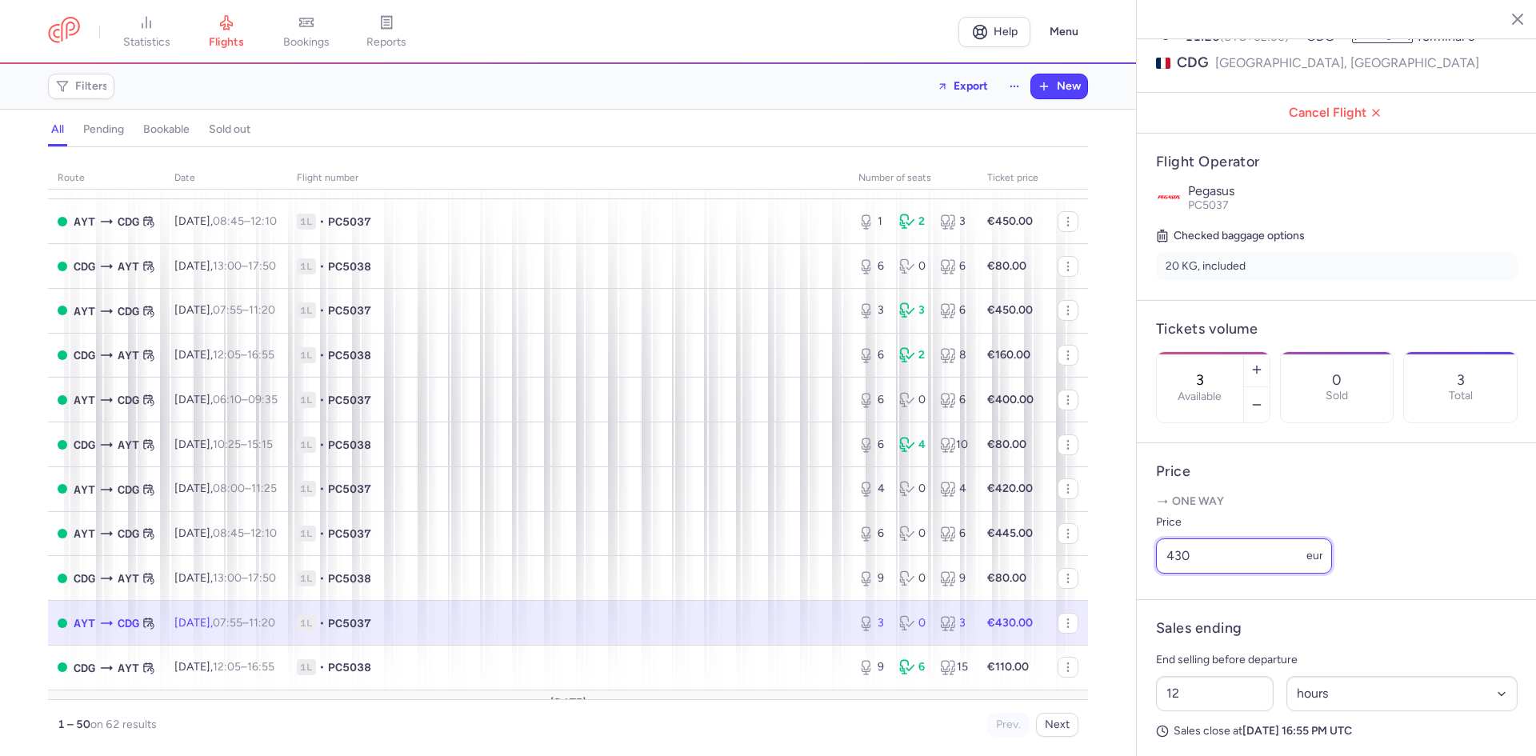
drag, startPoint x: 1191, startPoint y: 582, endPoint x: 1158, endPoint y: 578, distance: 33.0
click at [1158, 574] on input "430" at bounding box center [1244, 555] width 176 height 35
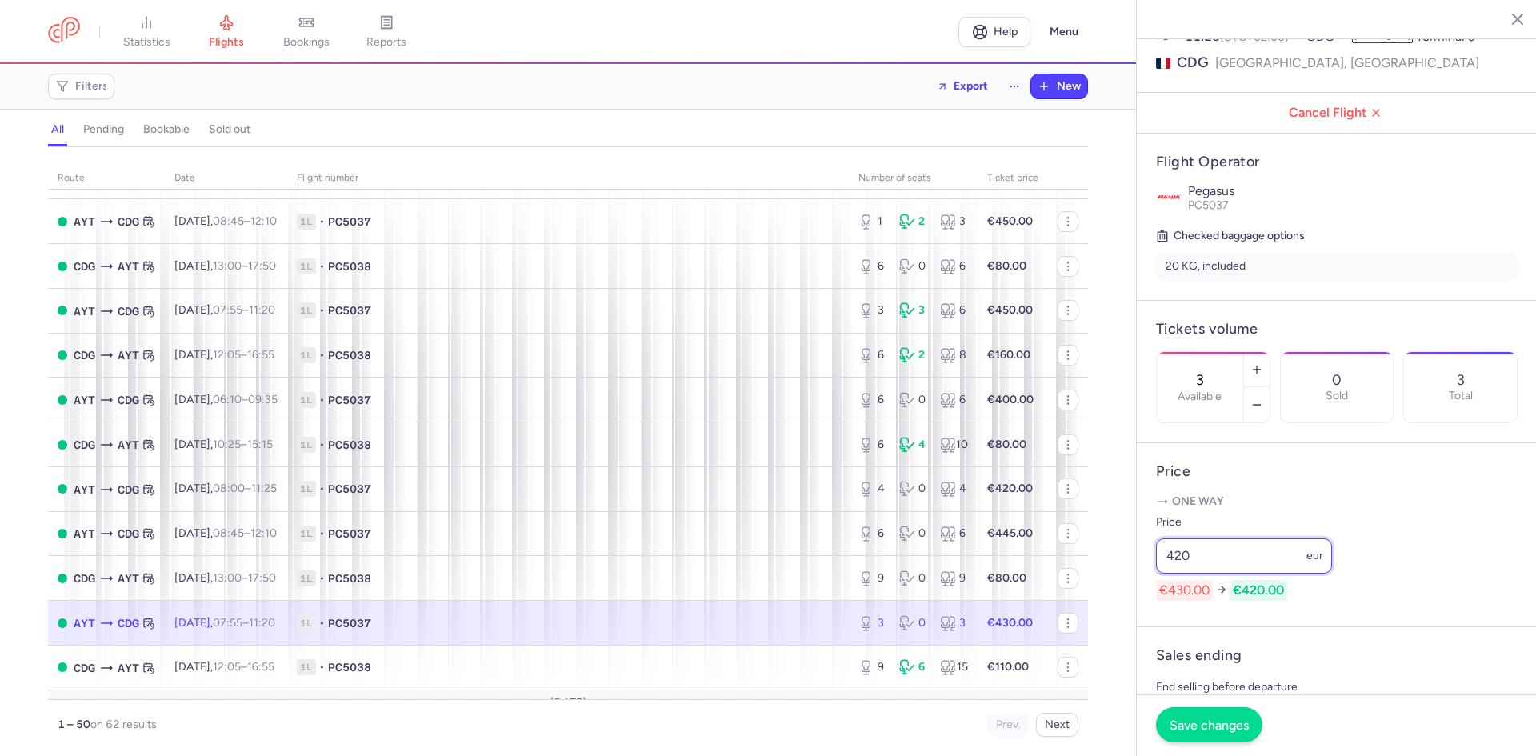
type input "420"
click at [1221, 735] on button "Save changes" at bounding box center [1209, 724] width 106 height 35
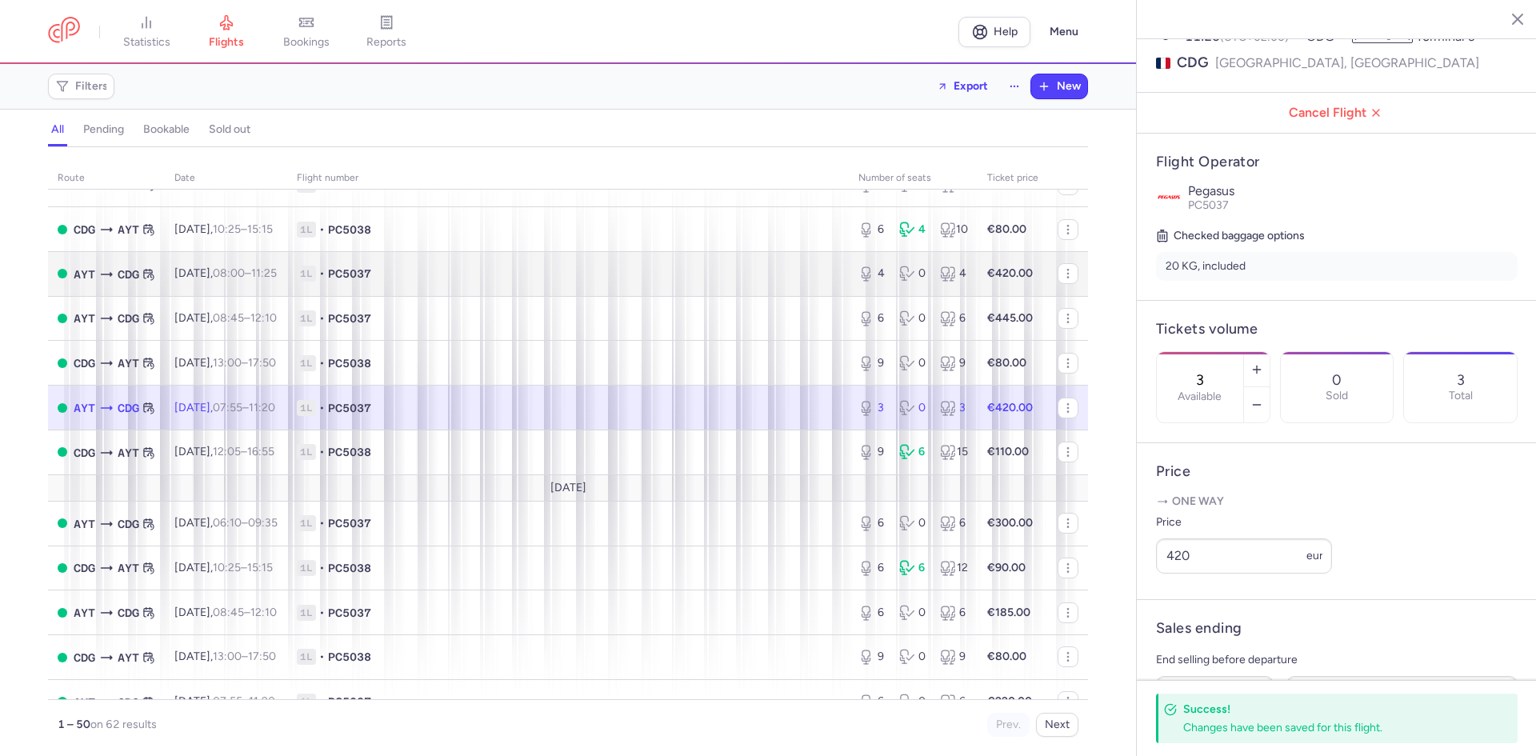
scroll to position [640, 0]
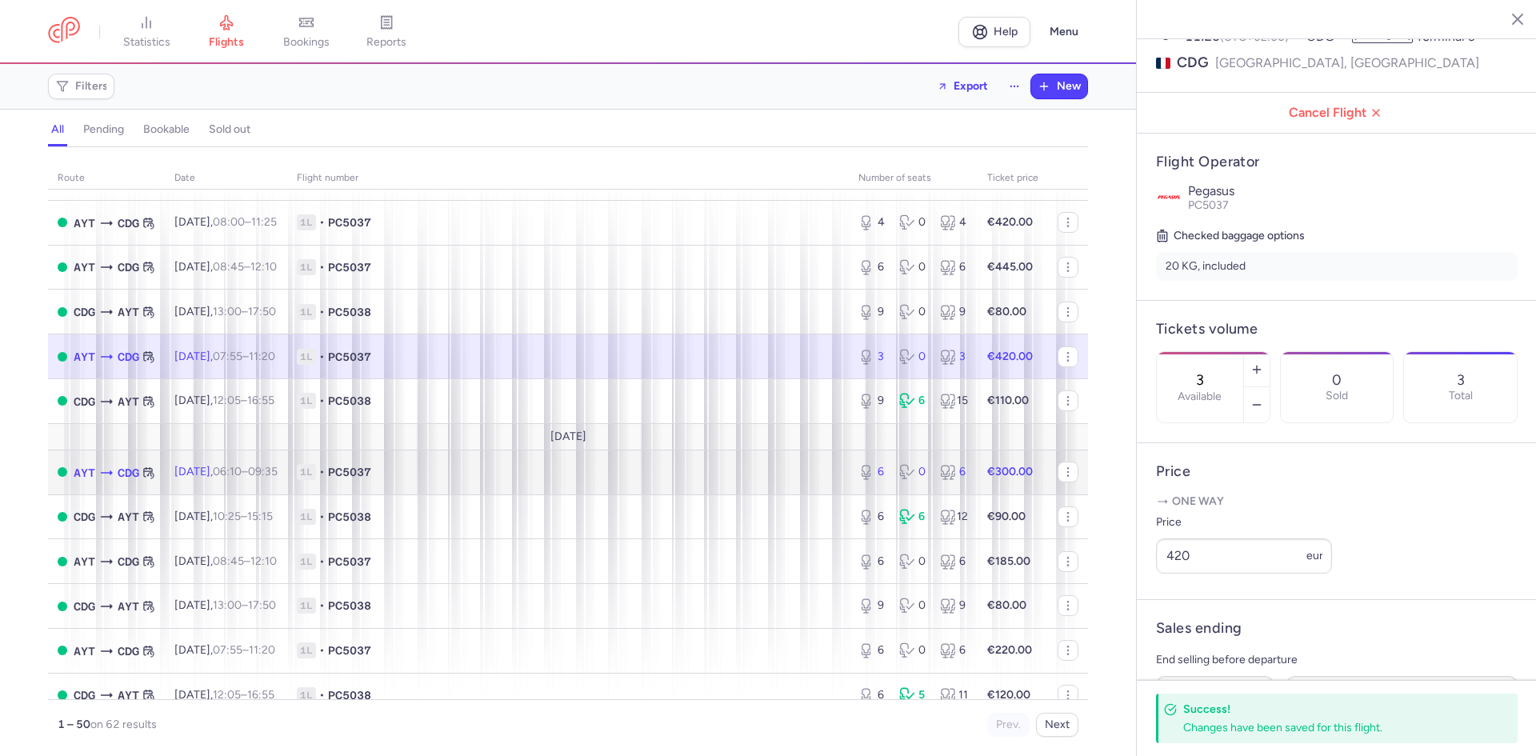
click at [515, 486] on td "1L • PC5037" at bounding box center [568, 472] width 562 height 45
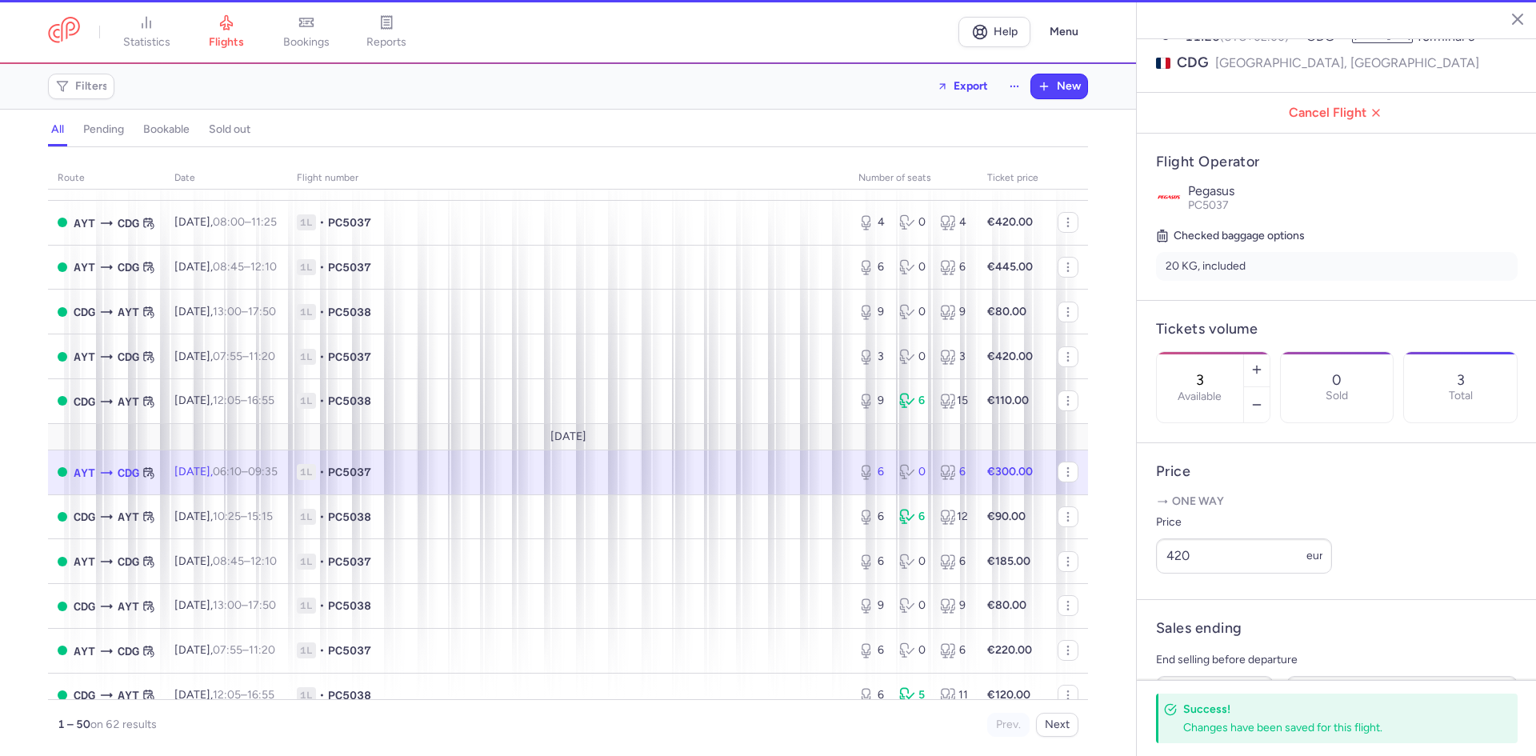
type input "6"
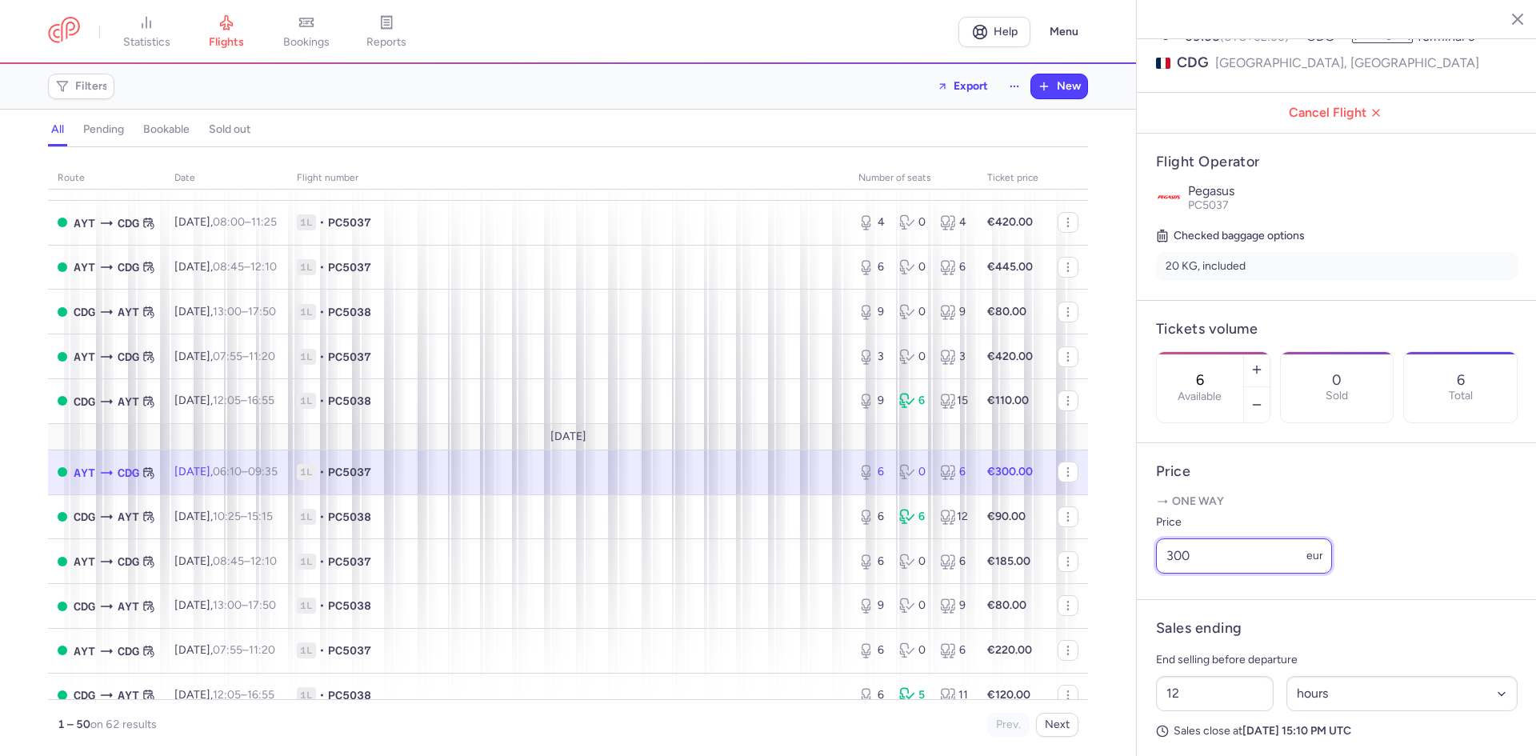
drag, startPoint x: 1189, startPoint y: 575, endPoint x: 1115, endPoint y: 562, distance: 74.7
click at [1126, 567] on div "statistics flights bookings reports Help Menu Filters Export New all pending bo…" at bounding box center [768, 378] width 1536 height 756
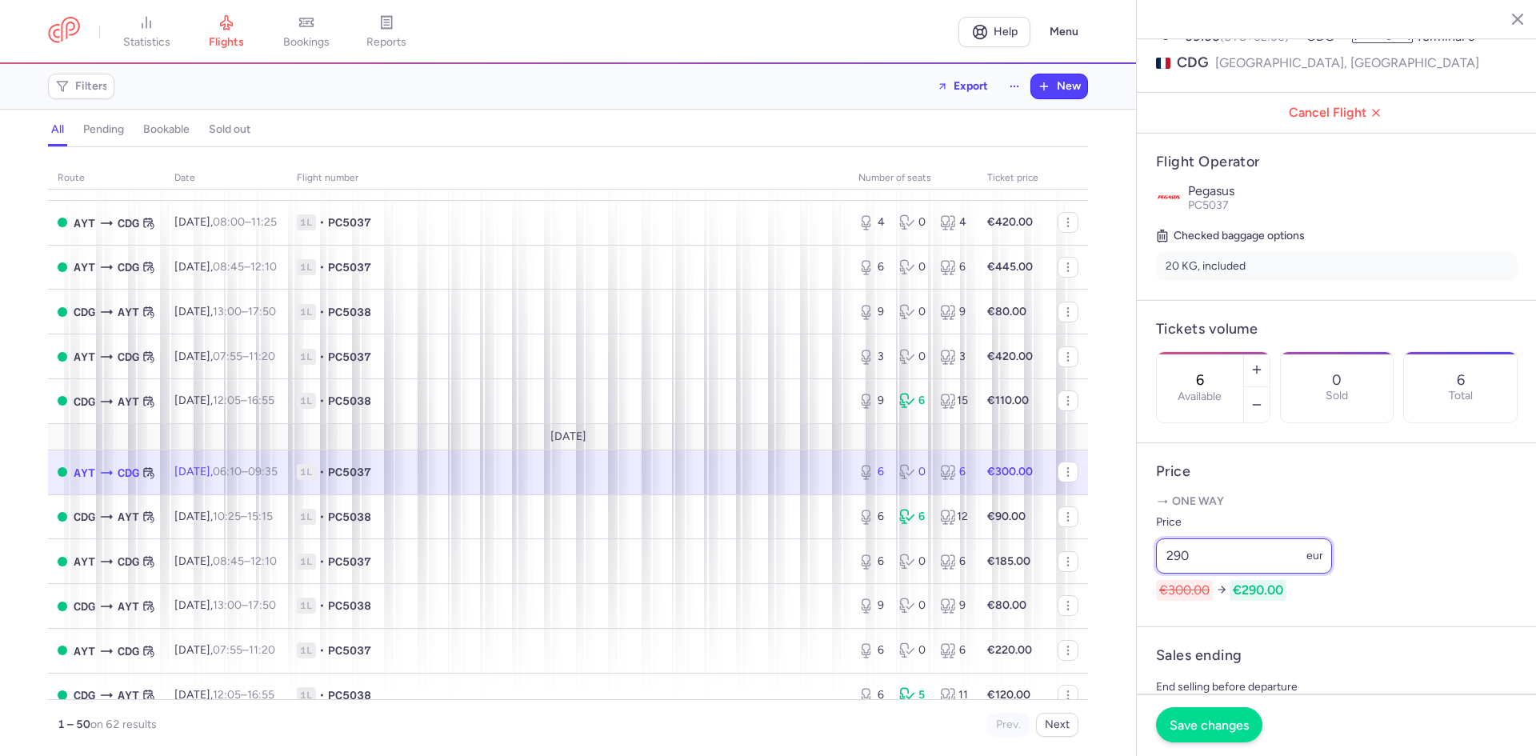
type input "290"
click at [1192, 717] on button "Save changes" at bounding box center [1209, 724] width 106 height 35
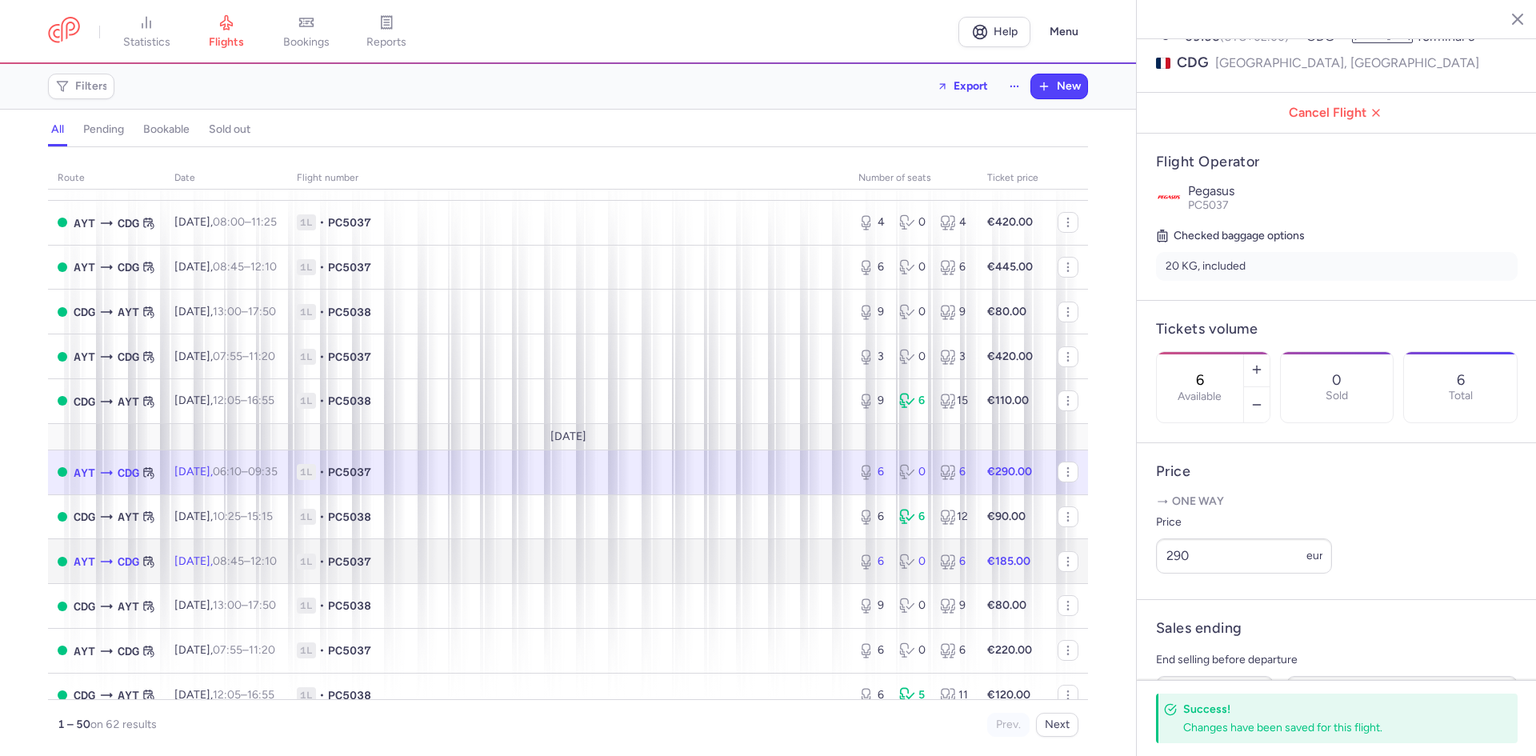
click at [635, 581] on td "1L • PC5037" at bounding box center [568, 561] width 562 height 45
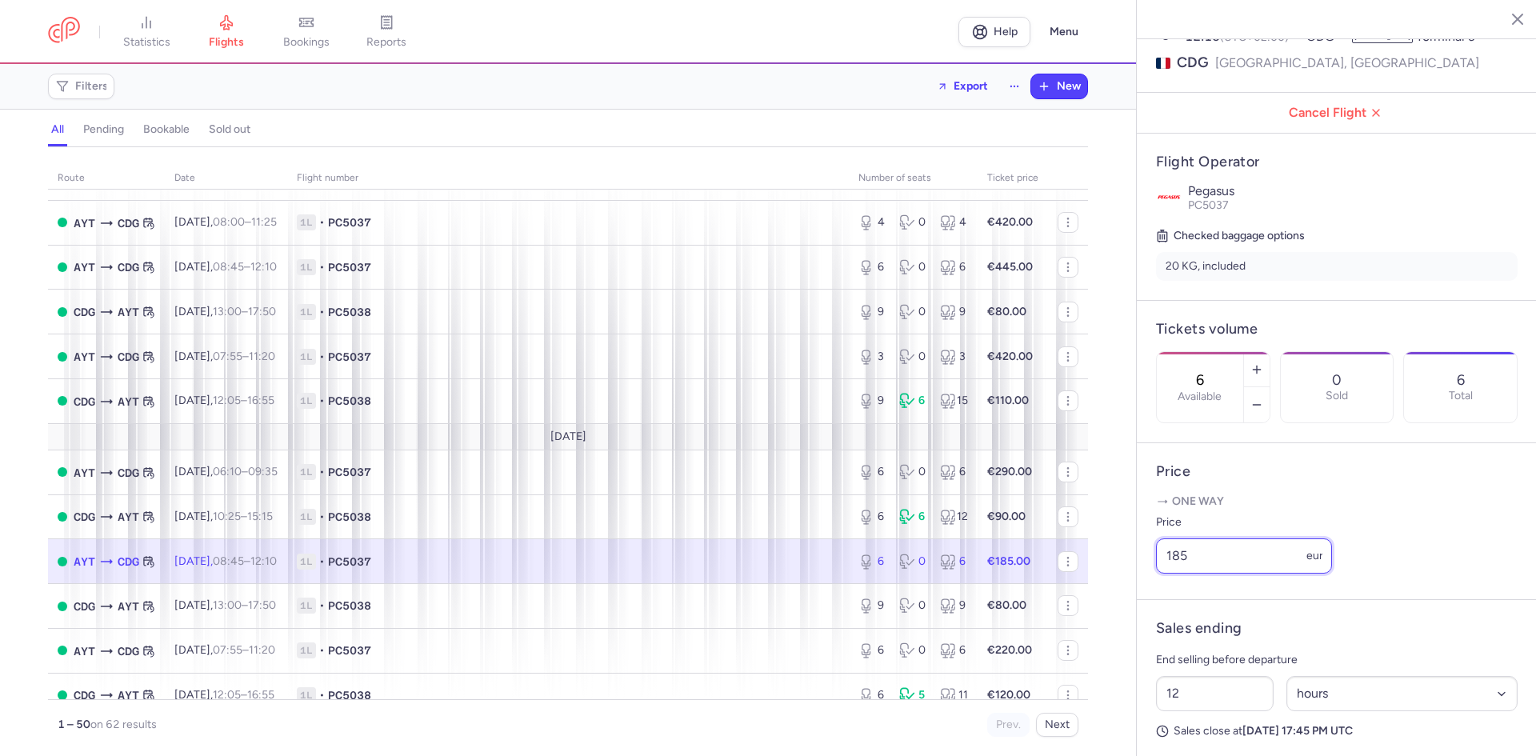
drag, startPoint x: 1222, startPoint y: 585, endPoint x: 1136, endPoint y: 574, distance: 86.3
click at [1141, 580] on article "Price One way Price 185 eur" at bounding box center [1337, 521] width 400 height 157
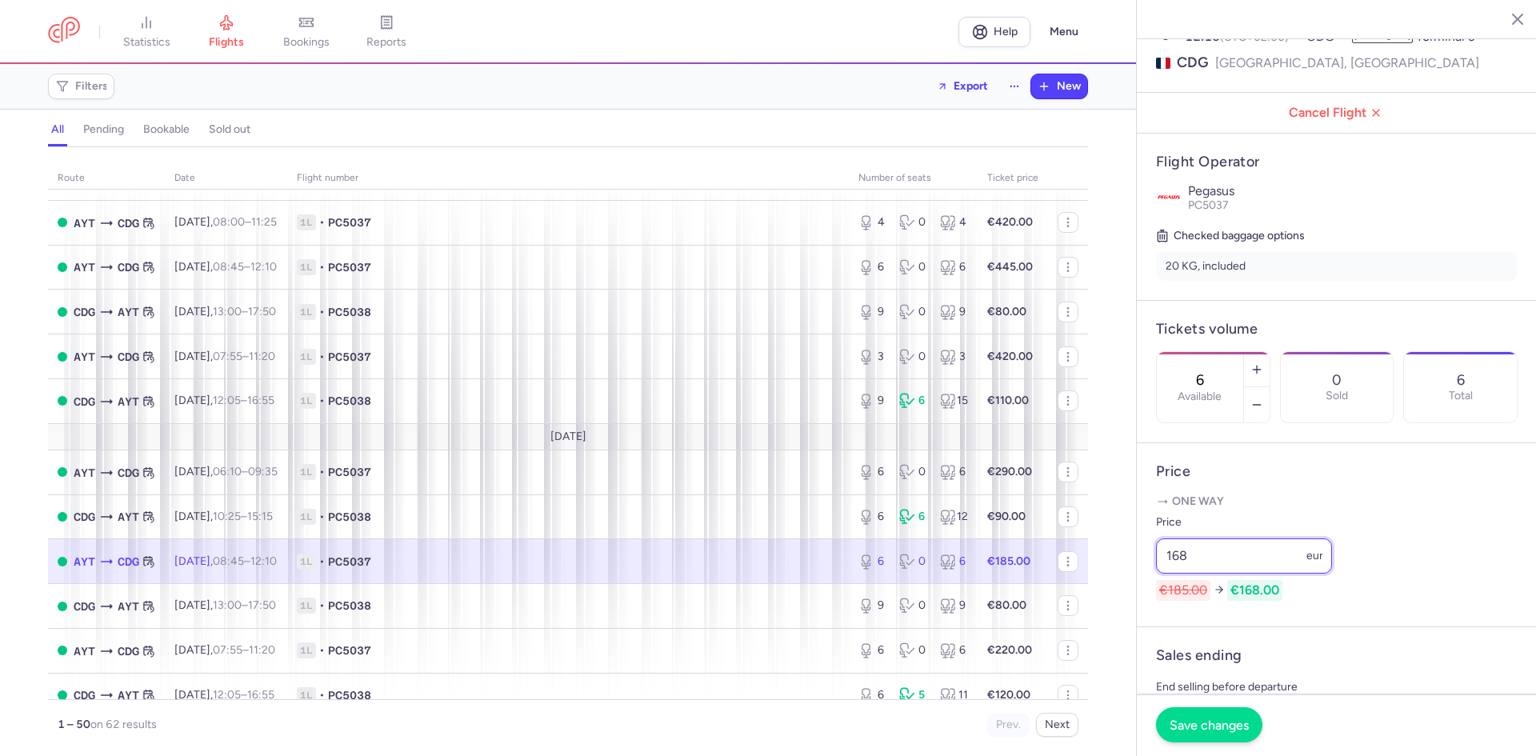
type input "168"
click at [1206, 726] on span "Save changes" at bounding box center [1209, 725] width 79 height 14
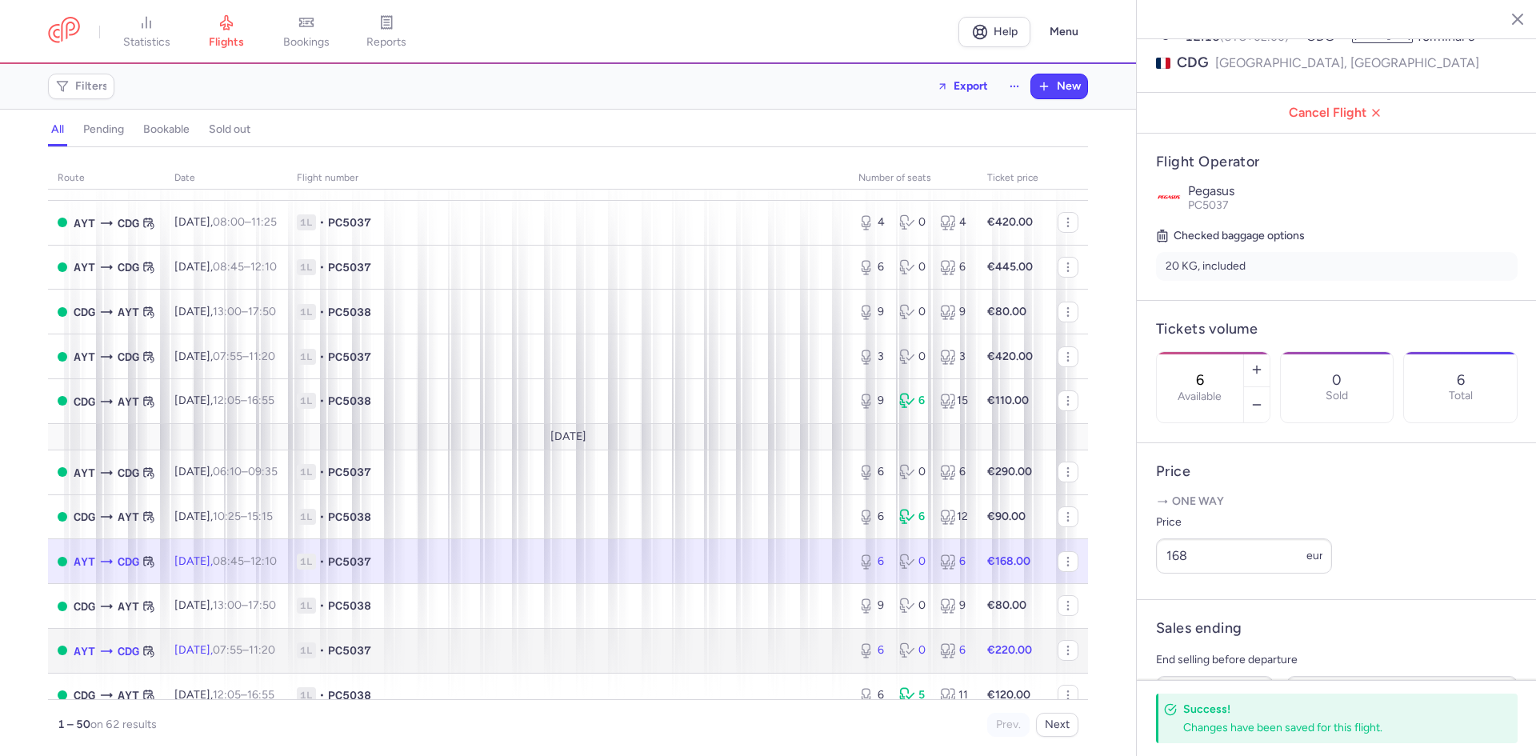
click at [595, 650] on span "1L • PC5037" at bounding box center [568, 650] width 542 height 16
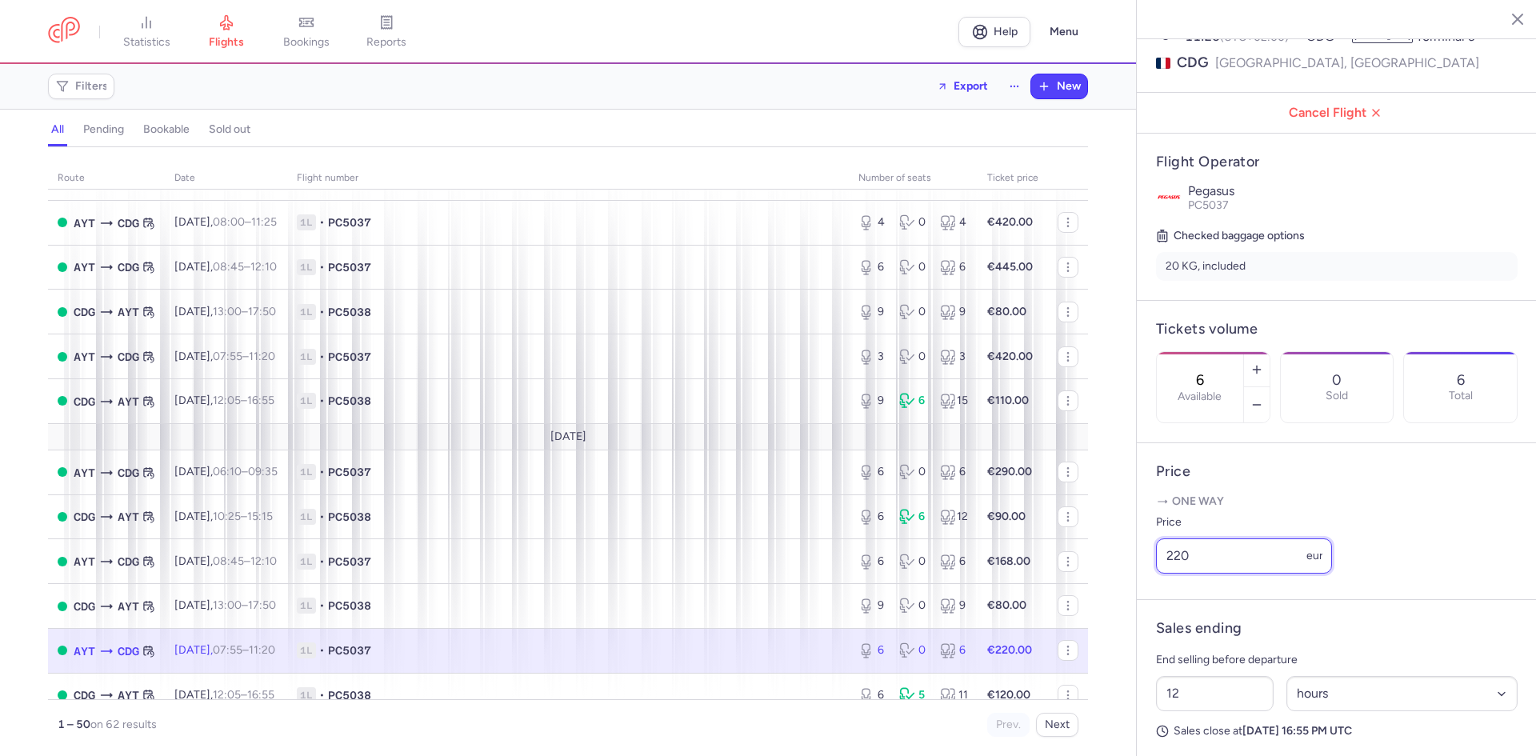
drag, startPoint x: 1257, startPoint y: 582, endPoint x: 1098, endPoint y: 550, distance: 161.8
click at [1104, 551] on div "statistics flights bookings reports Help Menu Filters Export New all pending bo…" at bounding box center [768, 378] width 1536 height 756
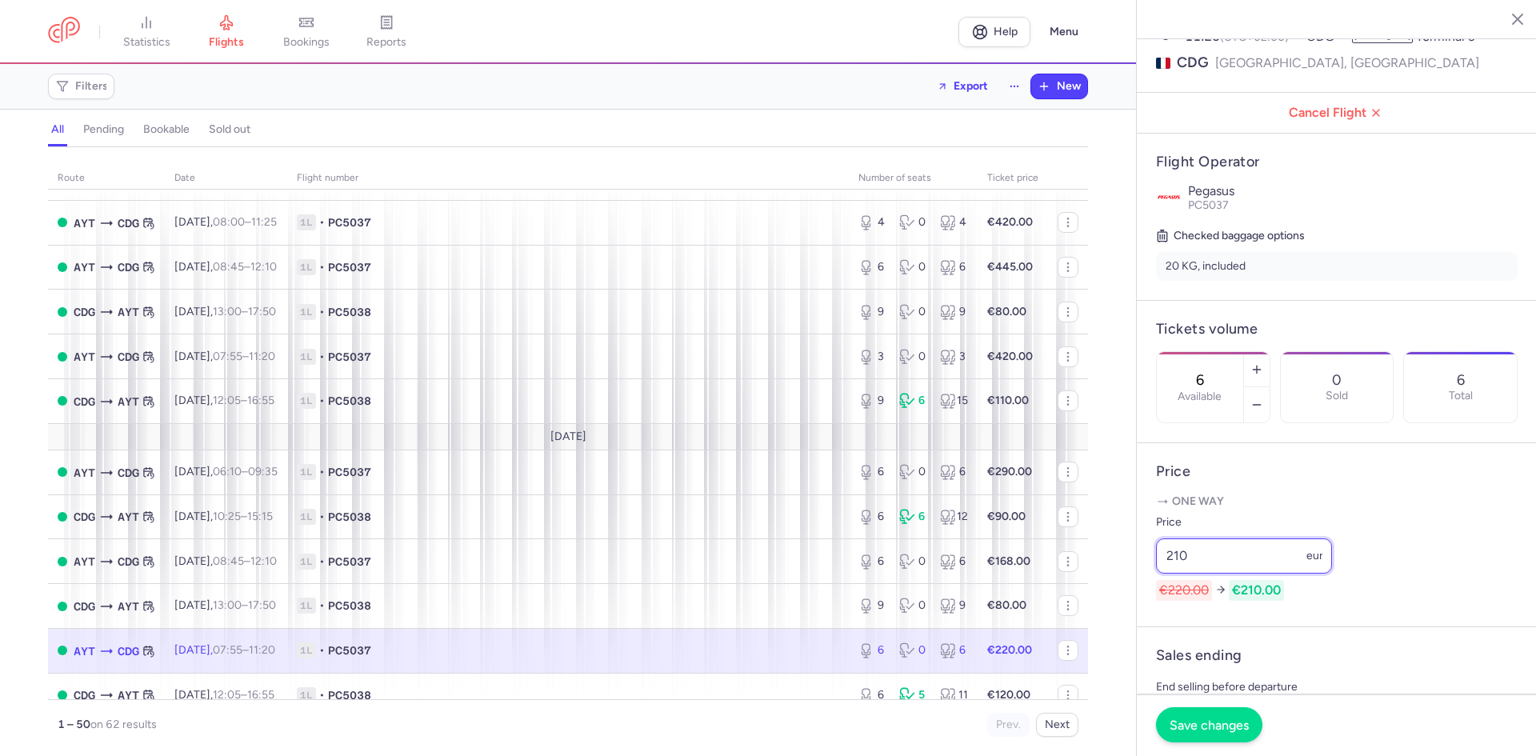
type input "210"
click at [1185, 718] on span "Save changes" at bounding box center [1209, 725] width 79 height 14
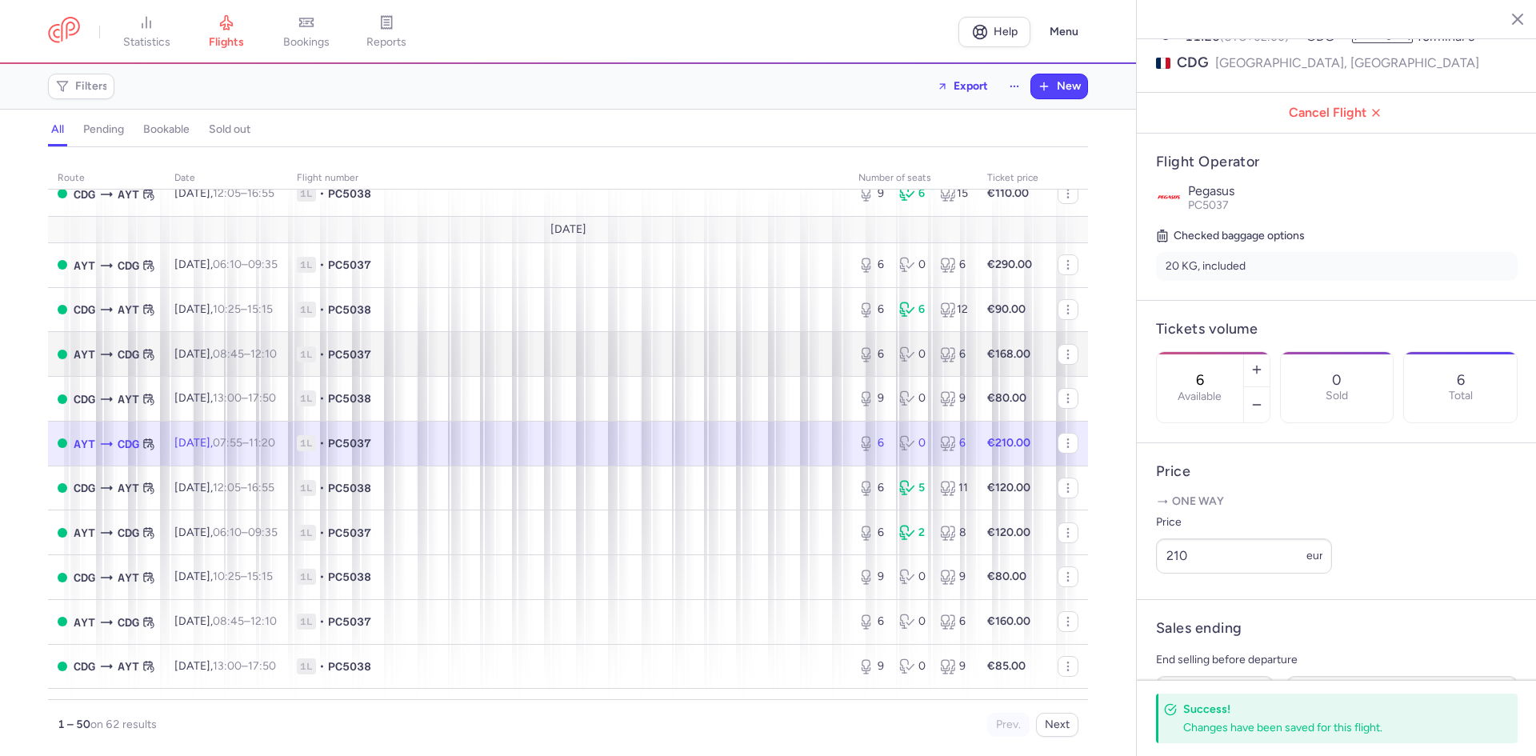
scroll to position [854, 0]
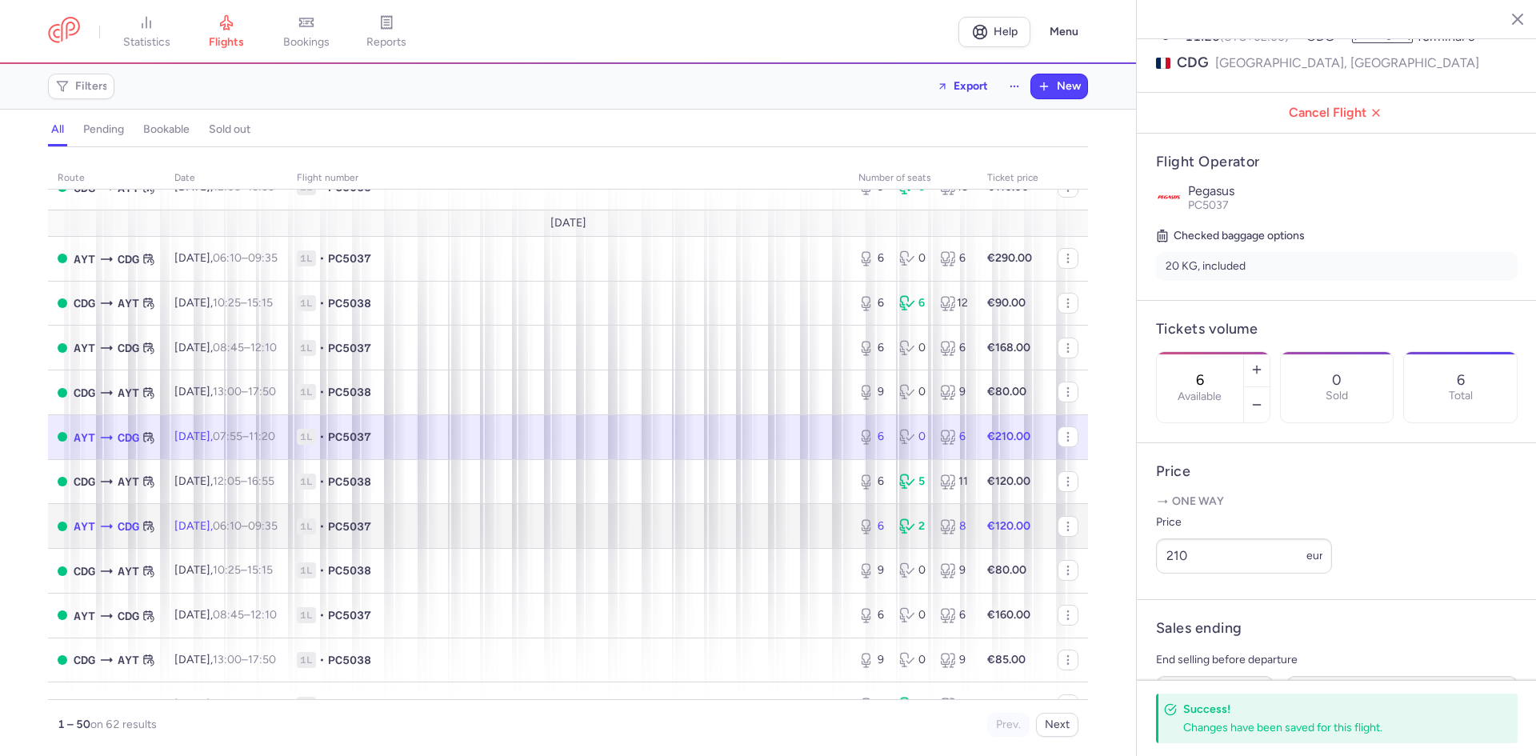
click at [554, 531] on span "1L • PC5037" at bounding box center [568, 526] width 542 height 16
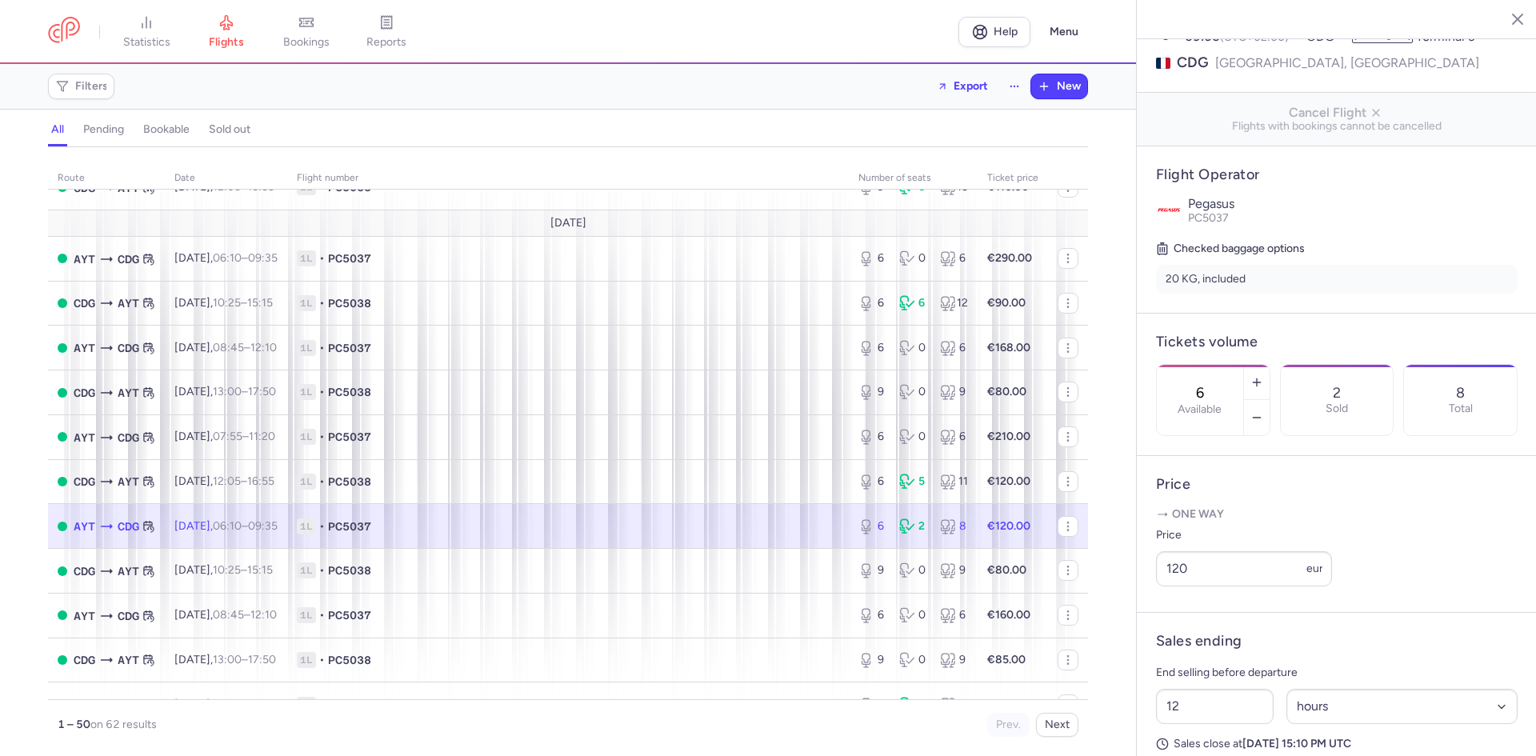
scroll to position [906, 0]
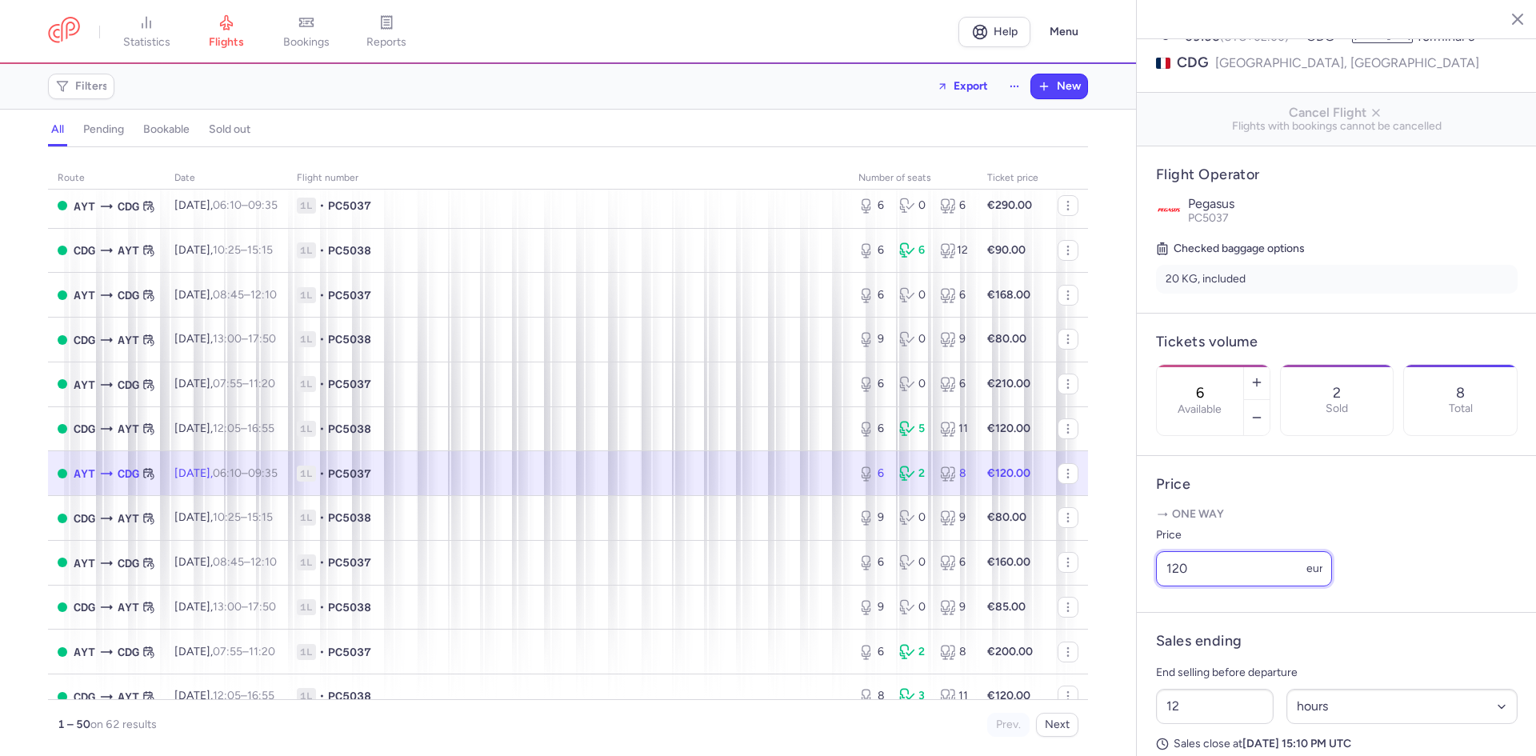
drag, startPoint x: 1200, startPoint y: 592, endPoint x: 1152, endPoint y: 592, distance: 48.0
click at [1152, 592] on article "Price One way Price 120 eur" at bounding box center [1337, 534] width 400 height 157
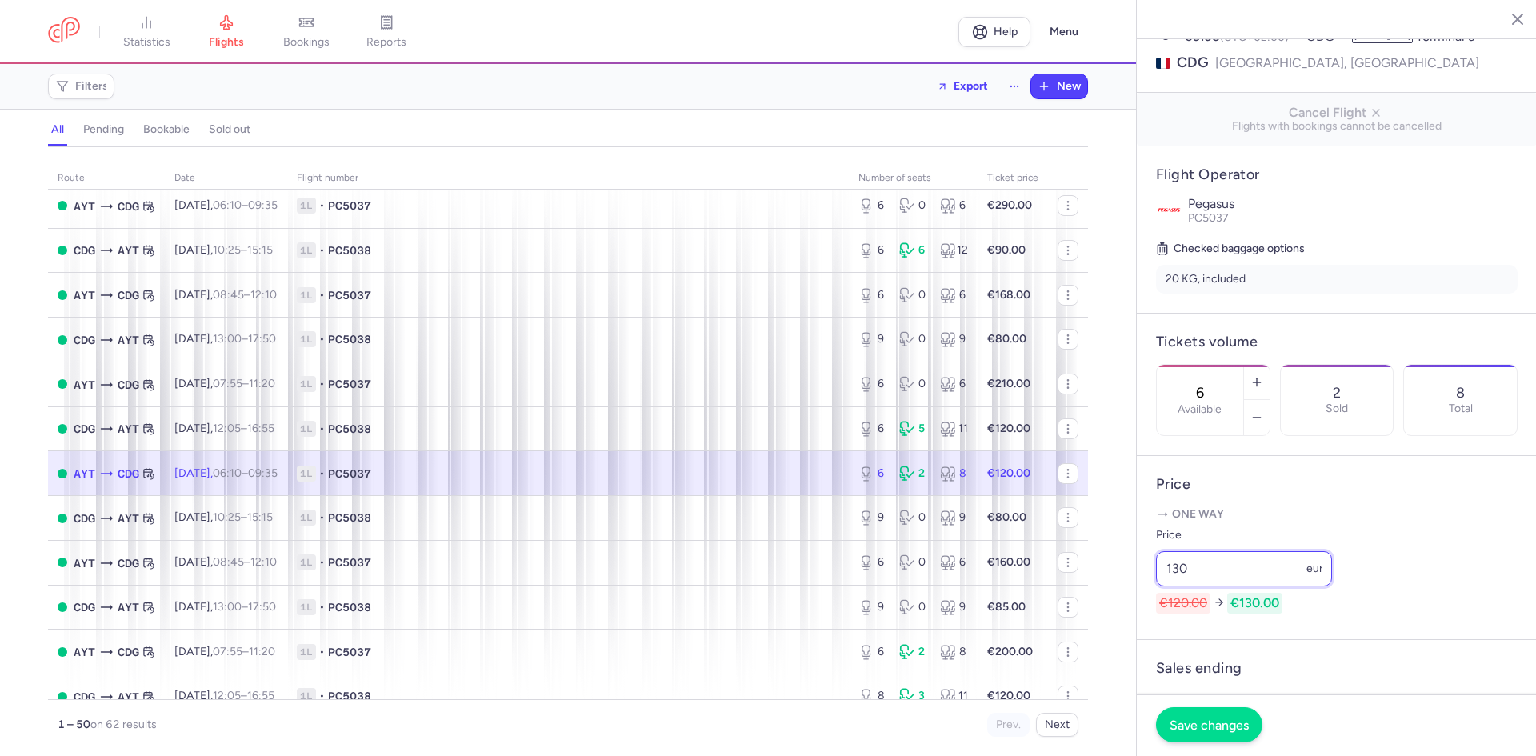
type input "130"
click at [1200, 708] on button "Save changes" at bounding box center [1209, 724] width 106 height 35
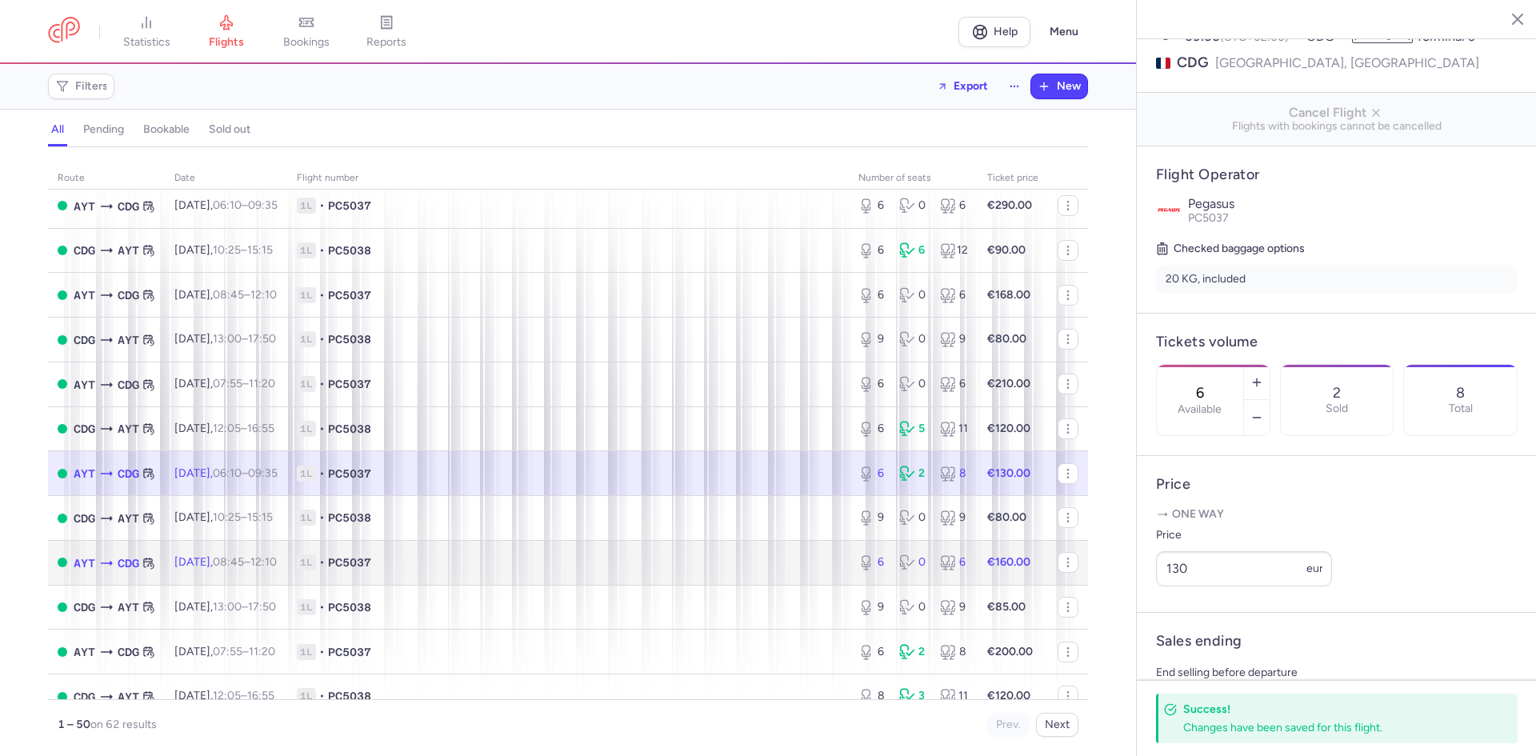
click at [607, 570] on span "1L • PC5037" at bounding box center [568, 562] width 542 height 16
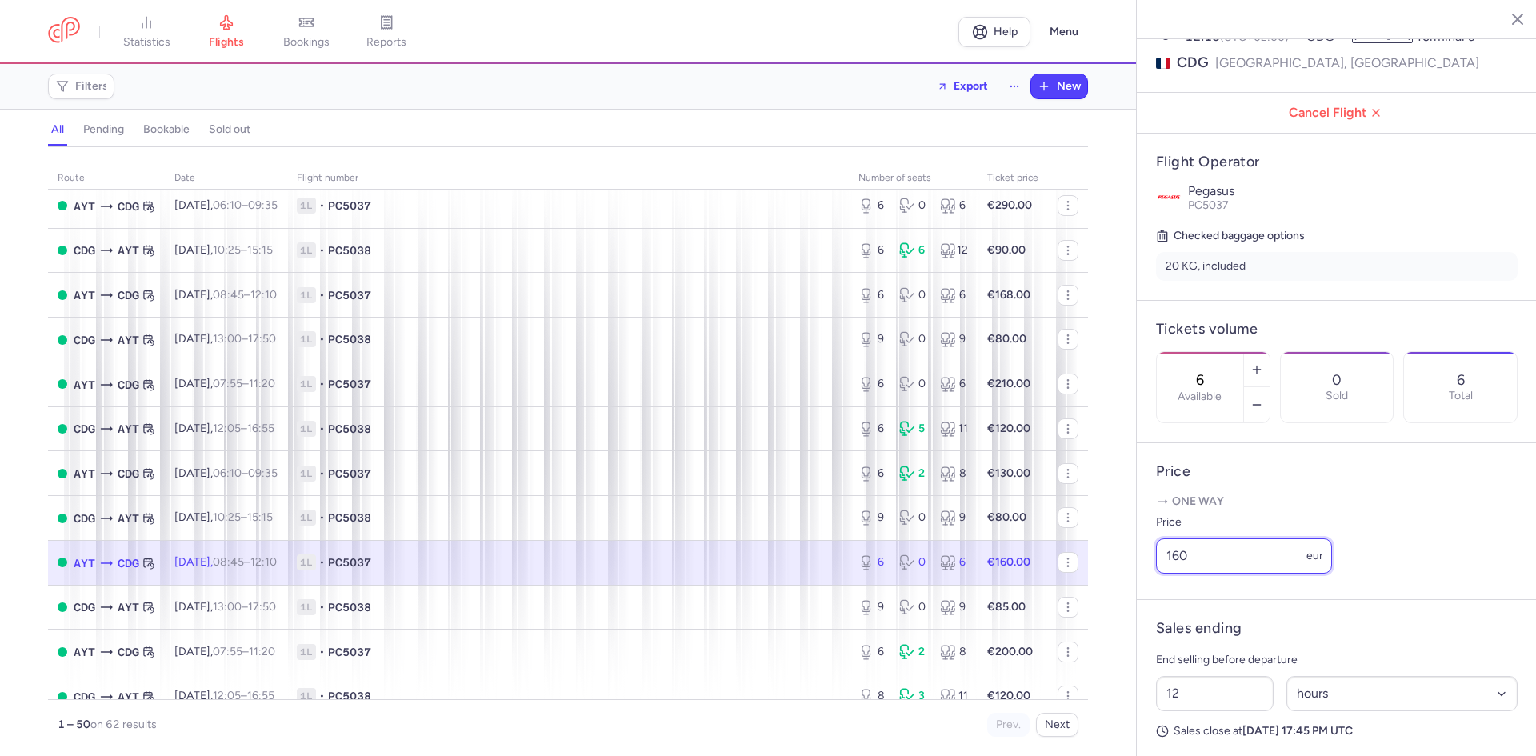
drag, startPoint x: 1126, startPoint y: 567, endPoint x: 1112, endPoint y: 556, distance: 18.2
click at [1119, 566] on div "statistics flights bookings reports Help Menu Filters Export New all pending bo…" at bounding box center [768, 378] width 1536 height 756
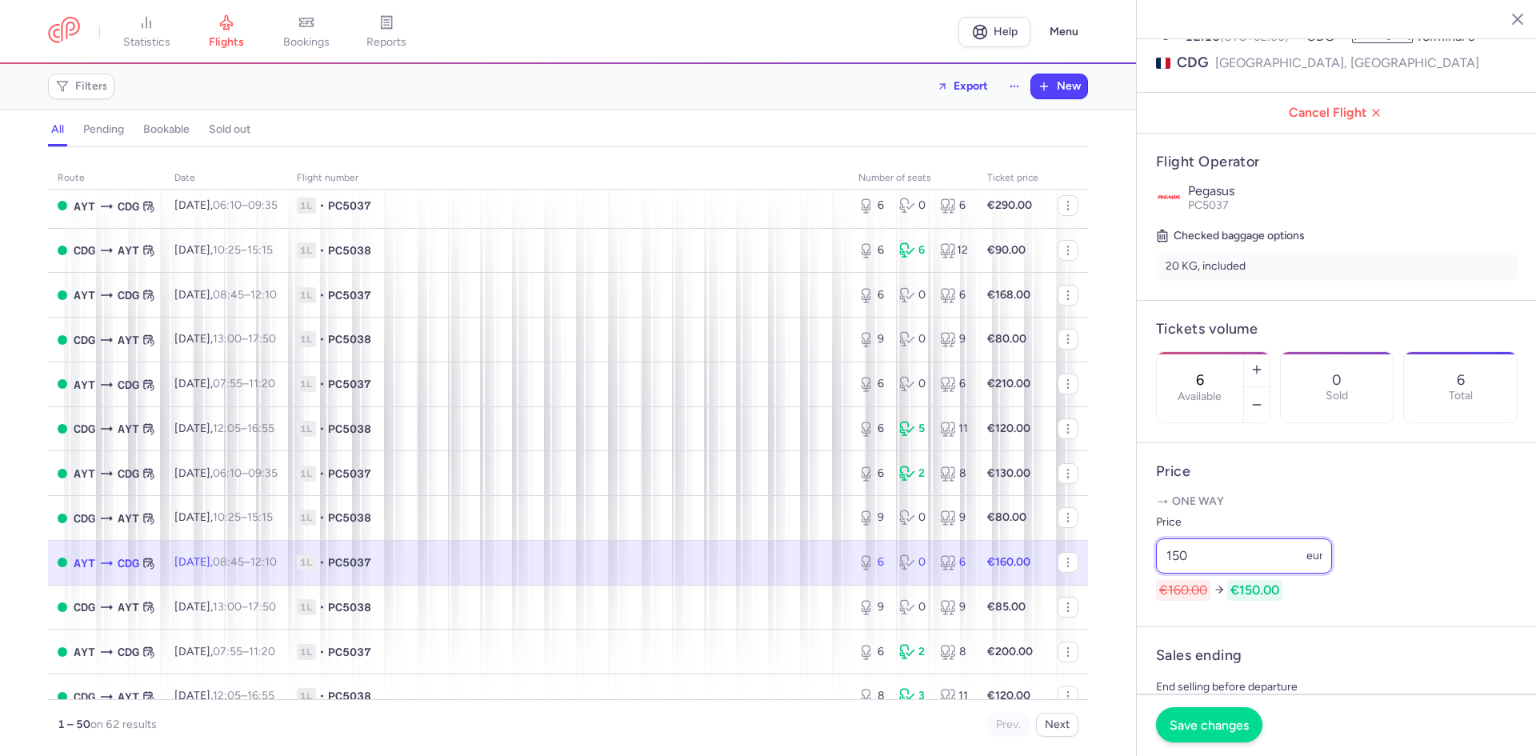
type input "150"
click at [1219, 721] on span "Save changes" at bounding box center [1209, 725] width 79 height 14
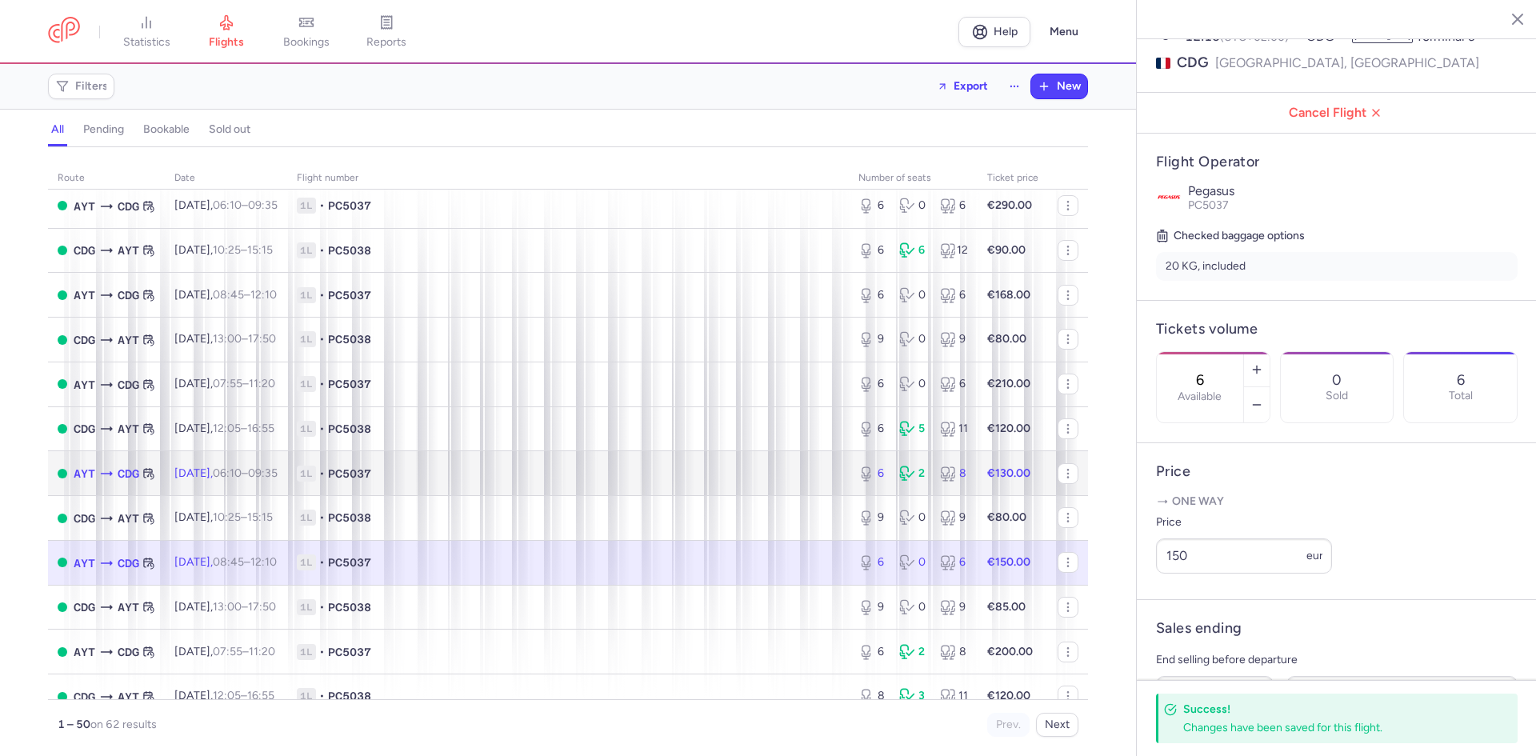
click at [462, 471] on span "1L • PC5037" at bounding box center [568, 474] width 542 height 16
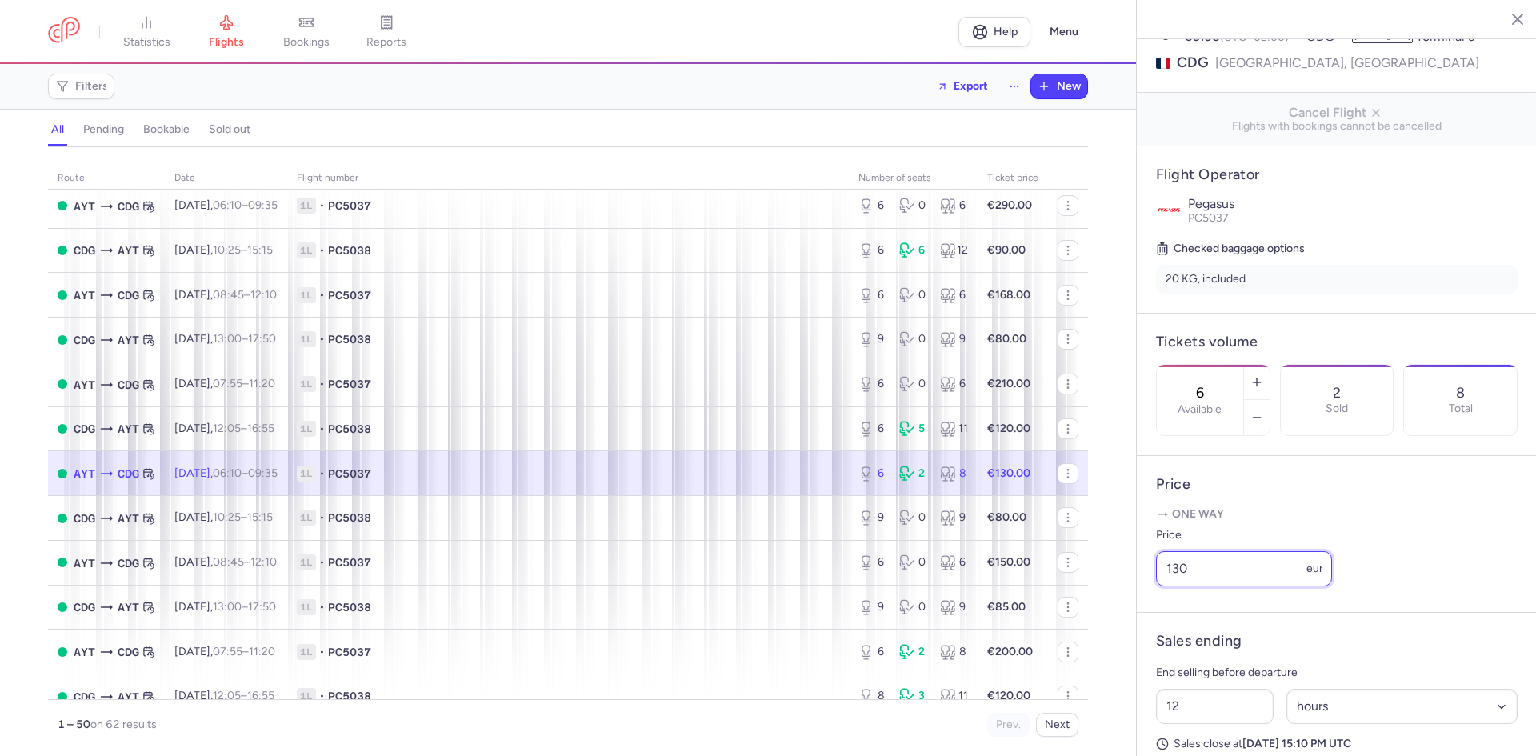
drag, startPoint x: 1194, startPoint y: 598, endPoint x: 1133, endPoint y: 598, distance: 61.6
click at [1133, 598] on div "statistics flights bookings reports Help Menu Filters Export New all pending bo…" at bounding box center [768, 378] width 1536 height 756
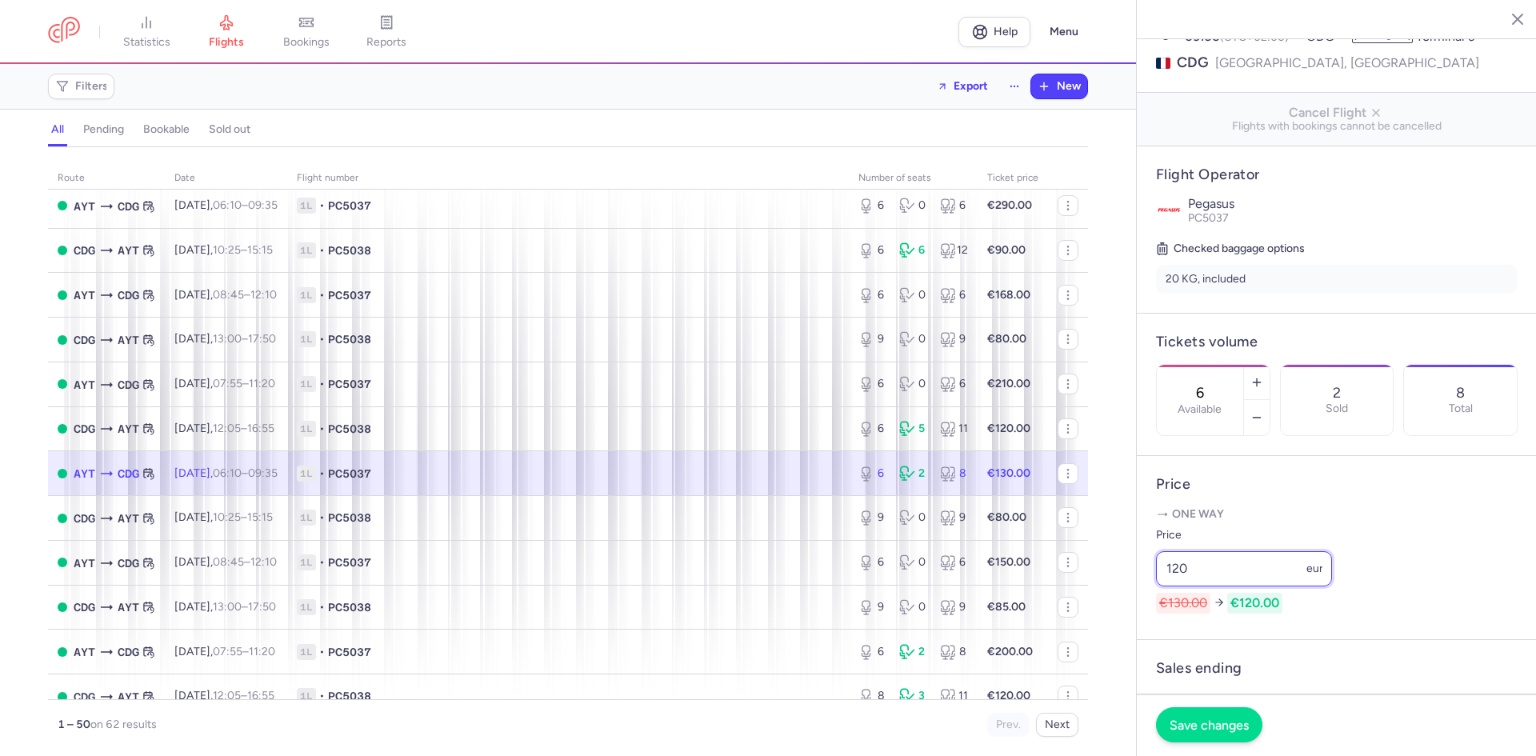
type input "120"
click at [1232, 714] on button "Save changes" at bounding box center [1209, 724] width 106 height 35
